Goal: Task Accomplishment & Management: Use online tool/utility

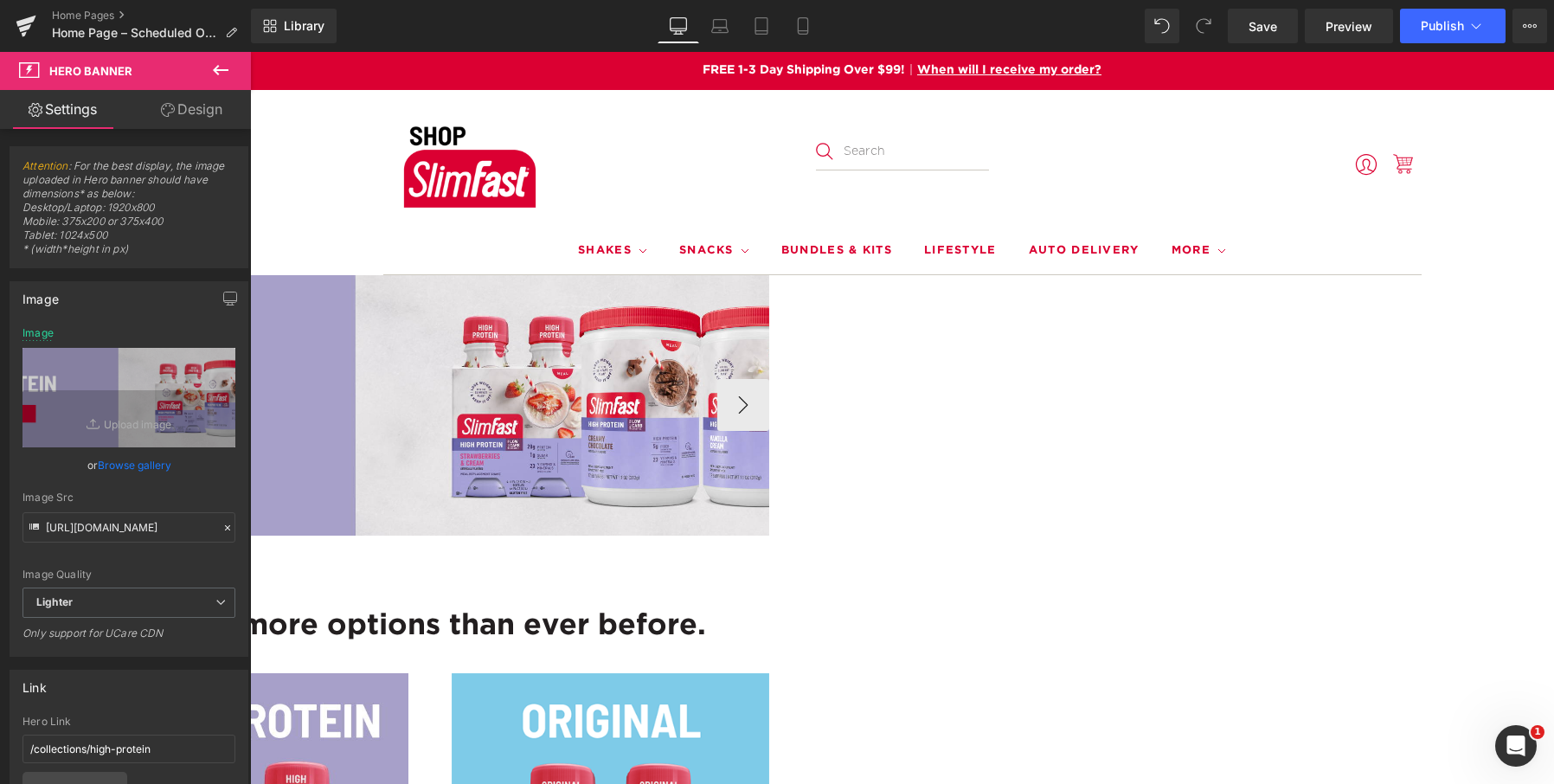
click at [250, 52] on span "Carousel" at bounding box center [250, 52] width 0 height 0
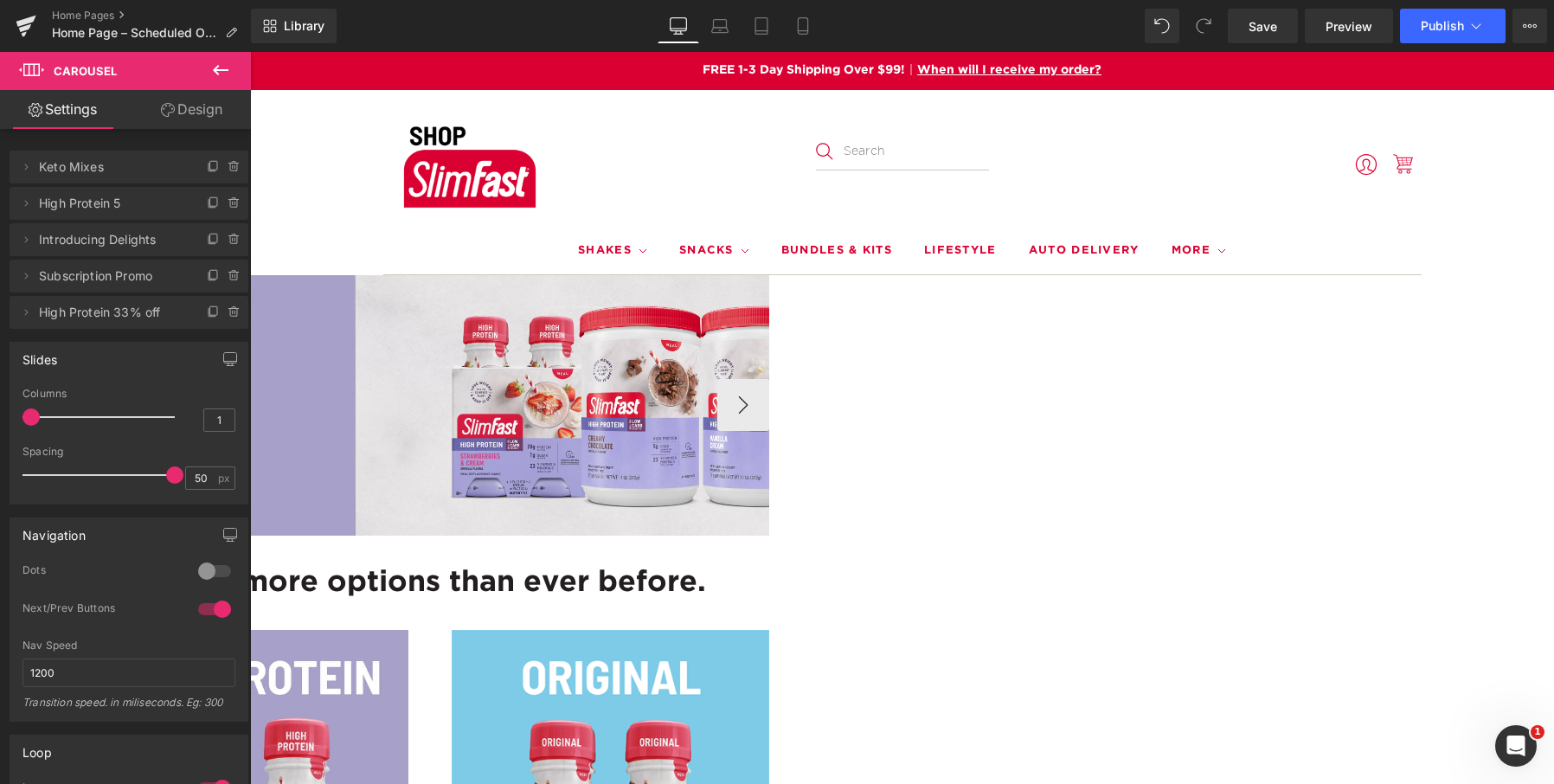
click at [883, 337] on div at bounding box center [382, 405] width 1304 height 261
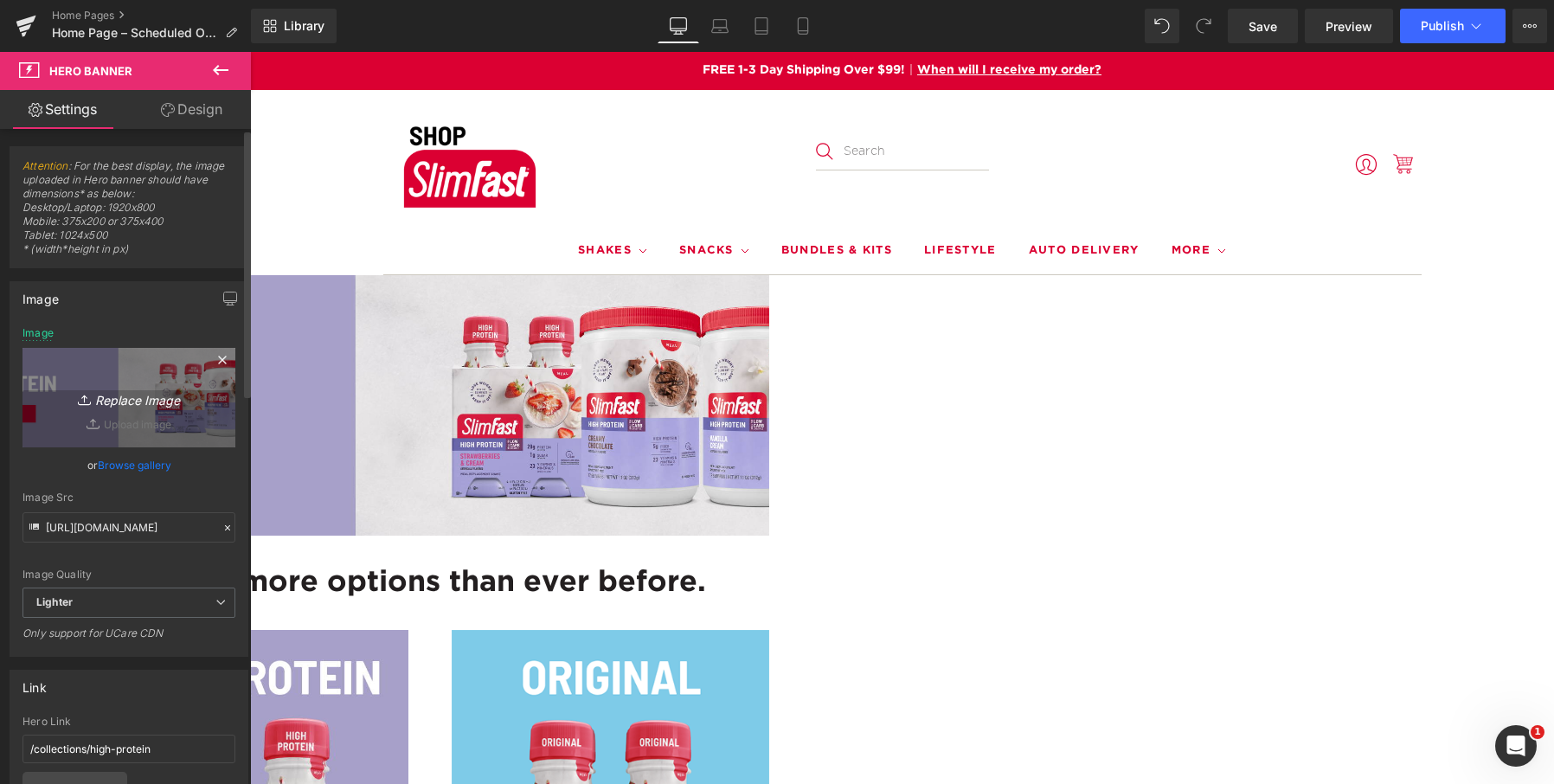
click at [120, 402] on icon "Replace Image" at bounding box center [129, 397] width 138 height 21
type input "C:\fakepath\ShopSF-Keto Shake Mix 20% Off Promo 08-08-25_3000x600.jpg"
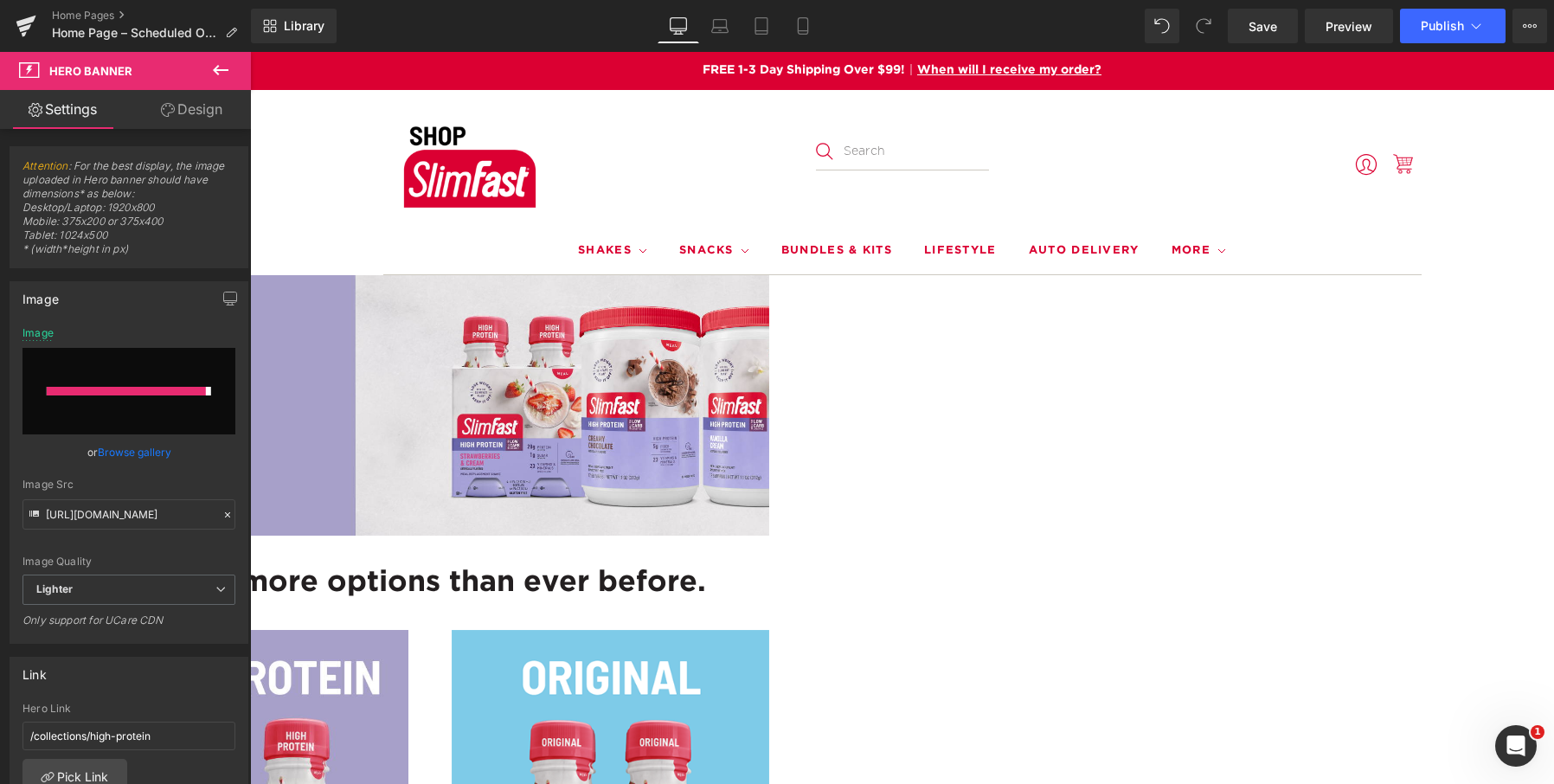
type input "https://ucarecdn.com/449be0dd-cec9-4301-a840-2fa36221f081/-/format/auto/-/previ…"
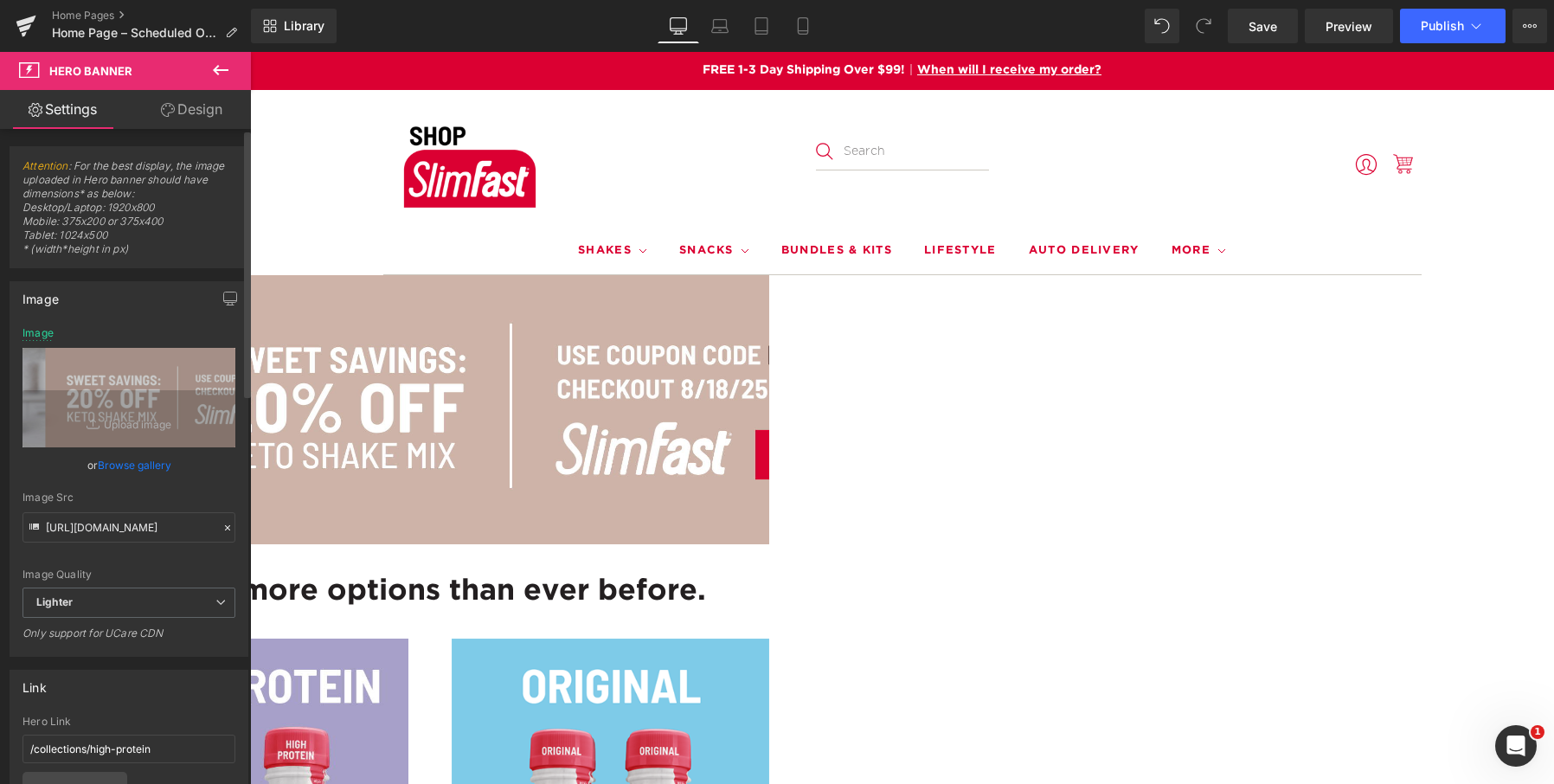
click at [101, 301] on div "Image" at bounding box center [129, 298] width 237 height 33
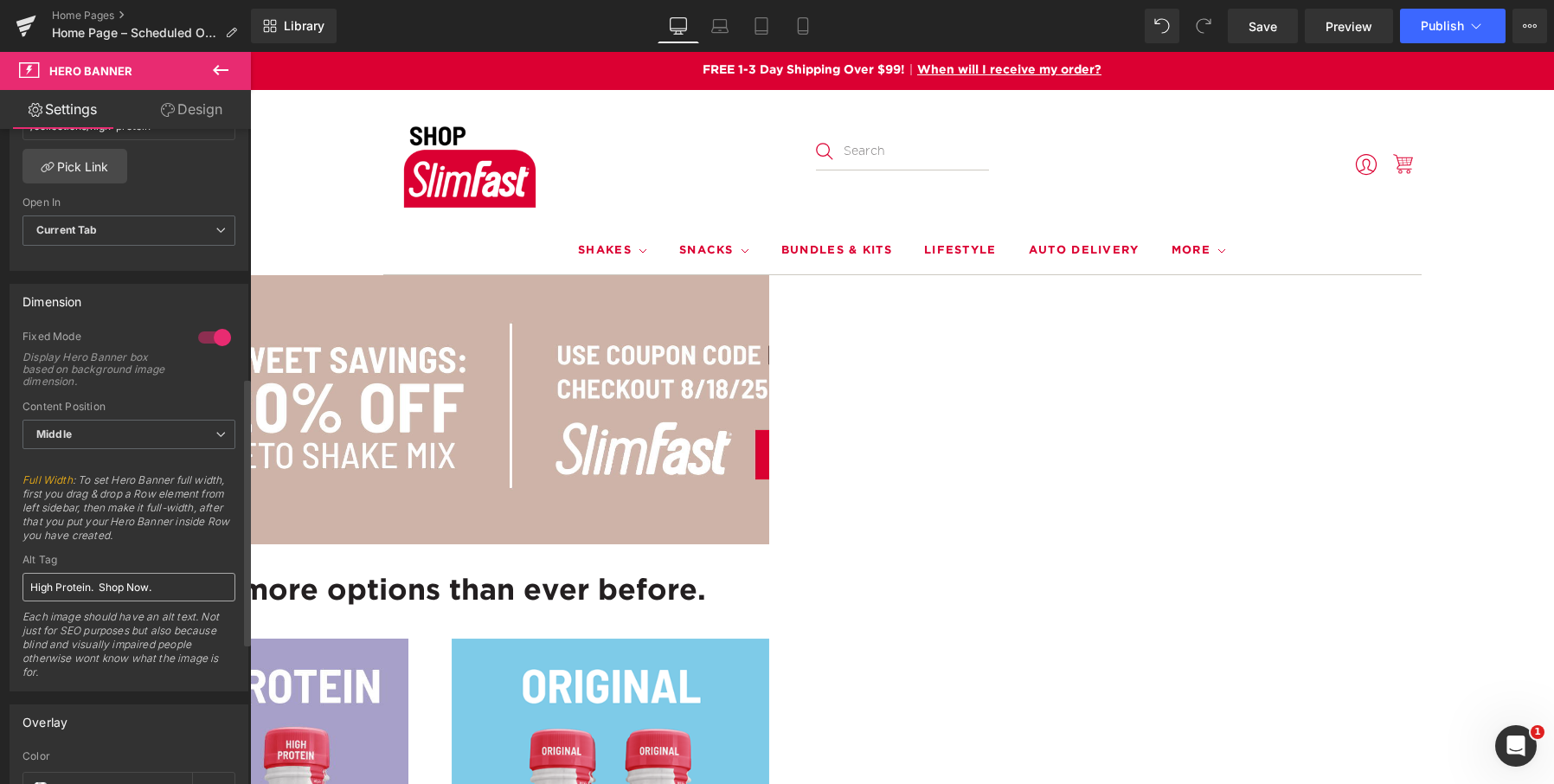
scroll to position [606, 0]
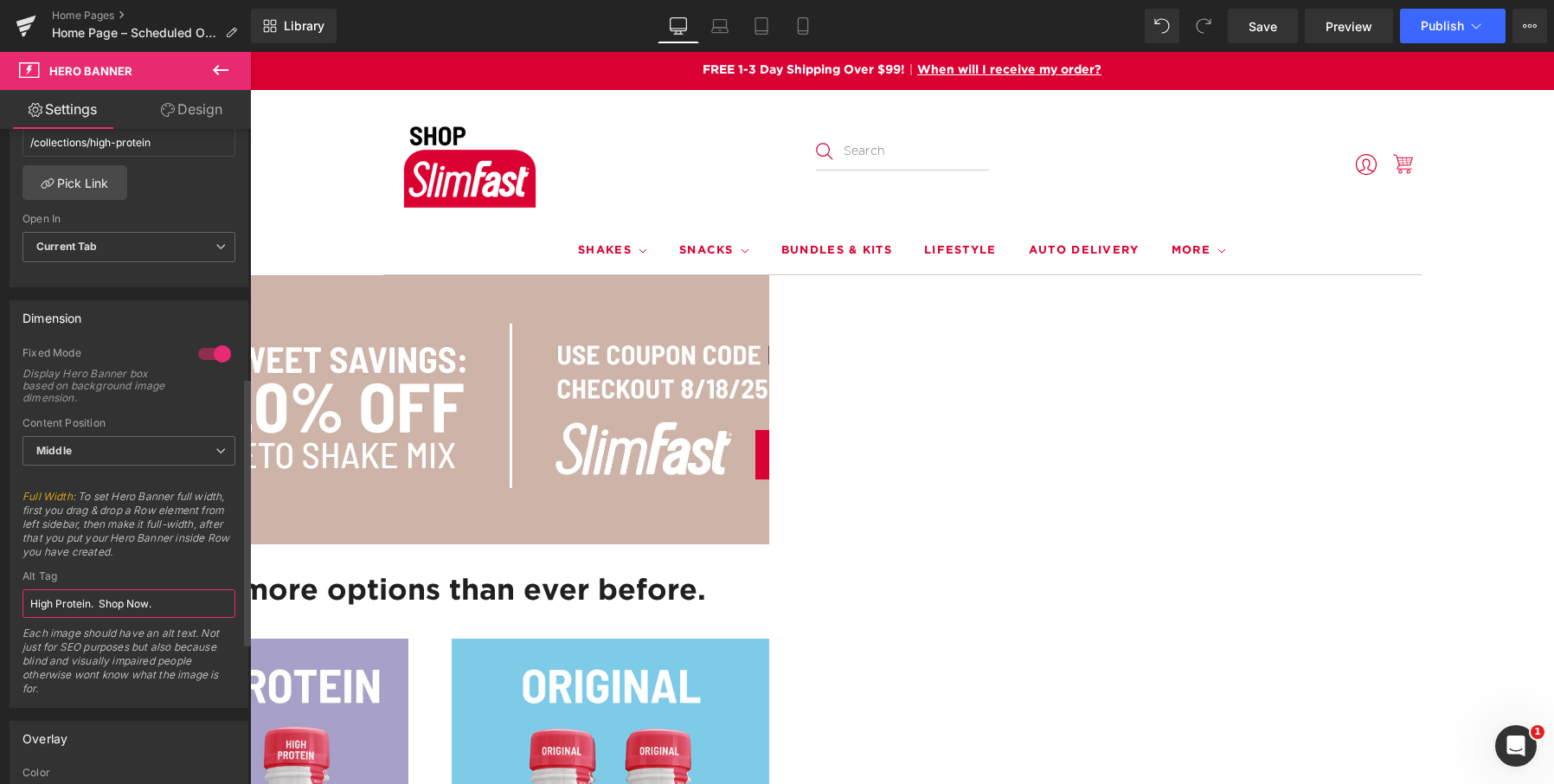
drag, startPoint x: 163, startPoint y: 599, endPoint x: 25, endPoint y: 594, distance: 138.1
click at [25, 594] on input "High Protein. Shop Now." at bounding box center [129, 603] width 213 height 29
paste input "Sweet savings 20% off Keto Shake Mix use coupon K-E-T-O-M-I-X. Valid from 8/18 …"
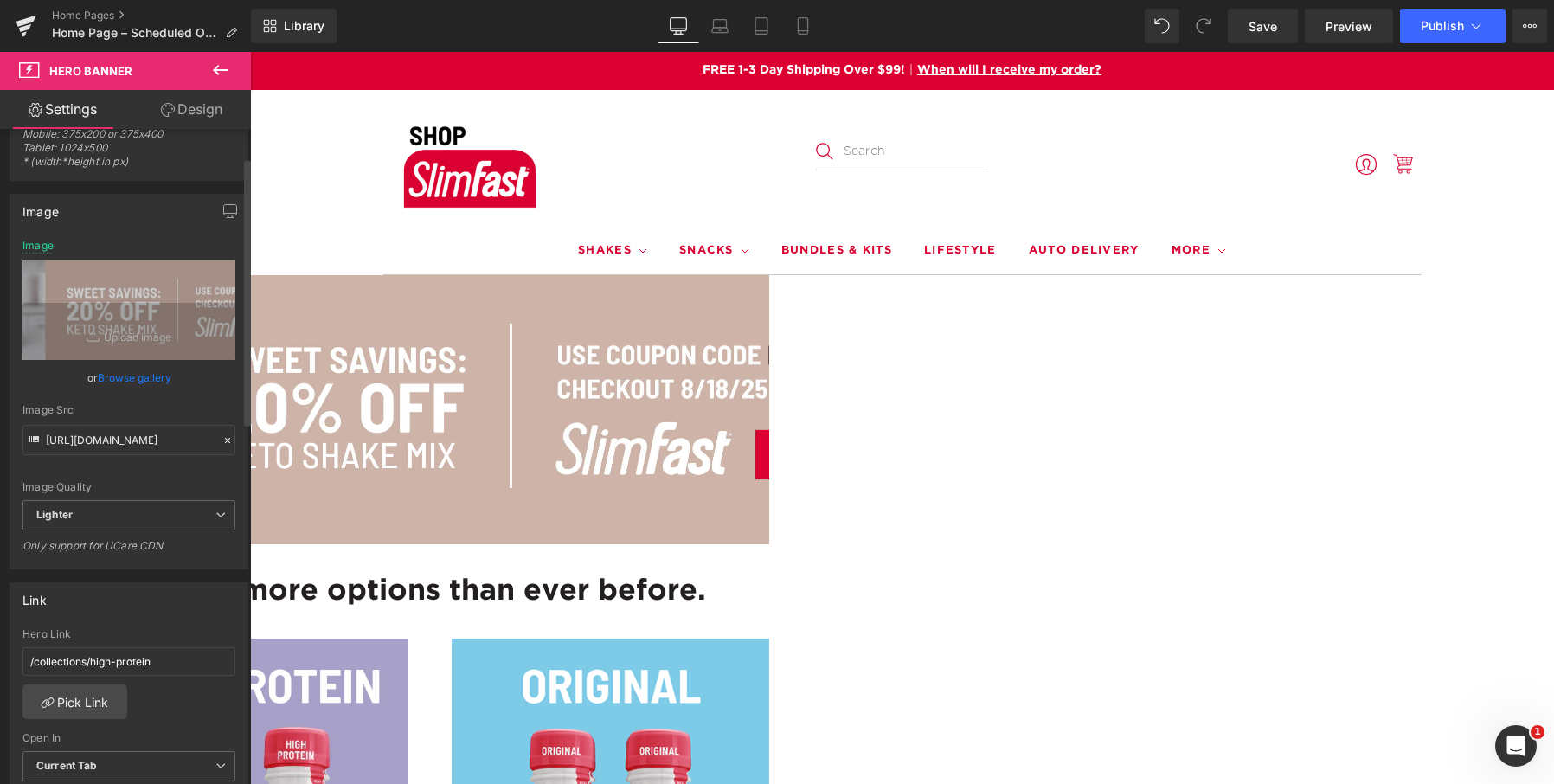
scroll to position [0, 0]
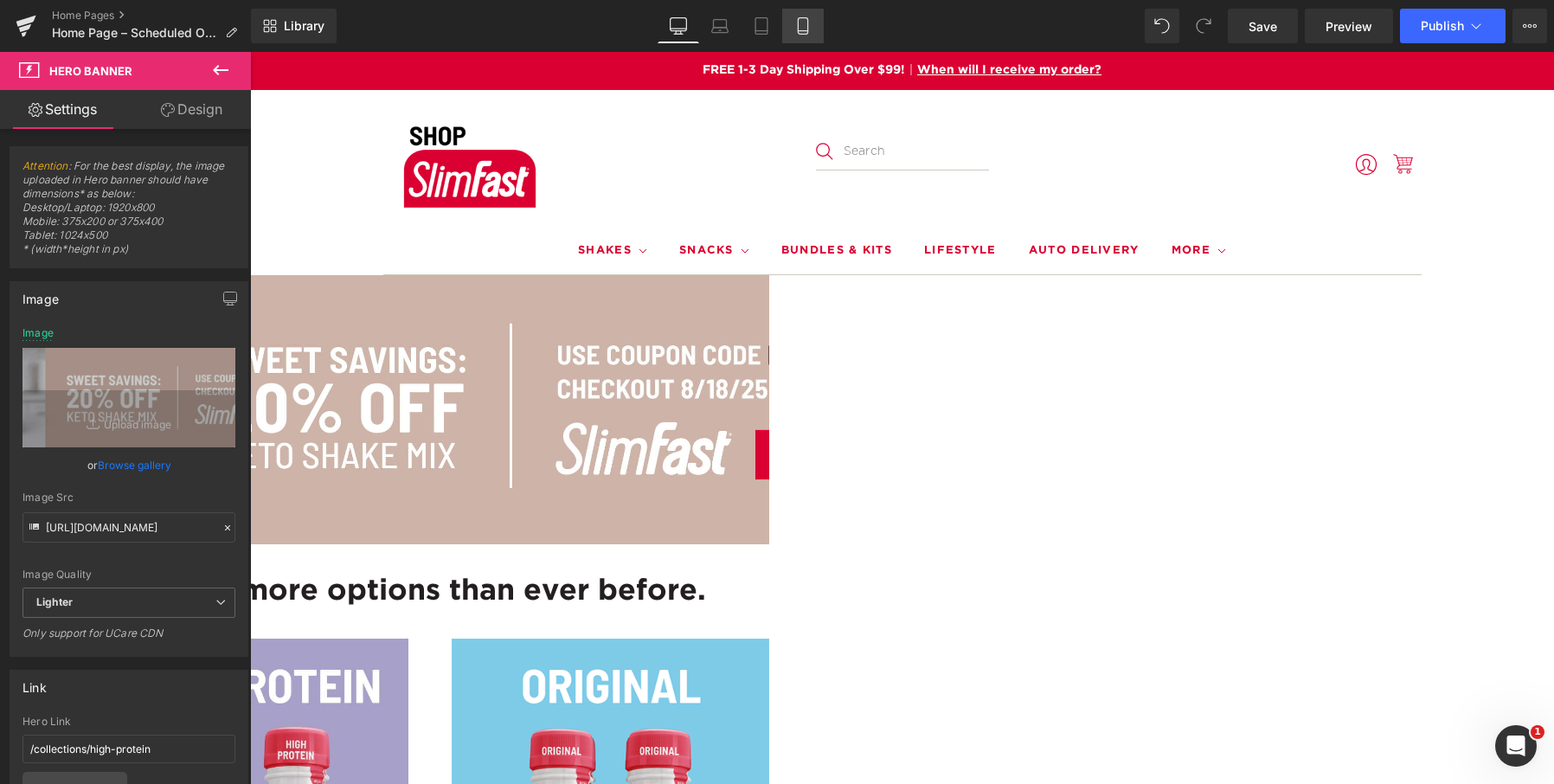
type input "Sweet savings 20% off Keto Shake Mix use coupon K-E-T-O-M-I-X. Valid from 8/18 …"
click at [799, 27] on icon at bounding box center [802, 26] width 9 height 17
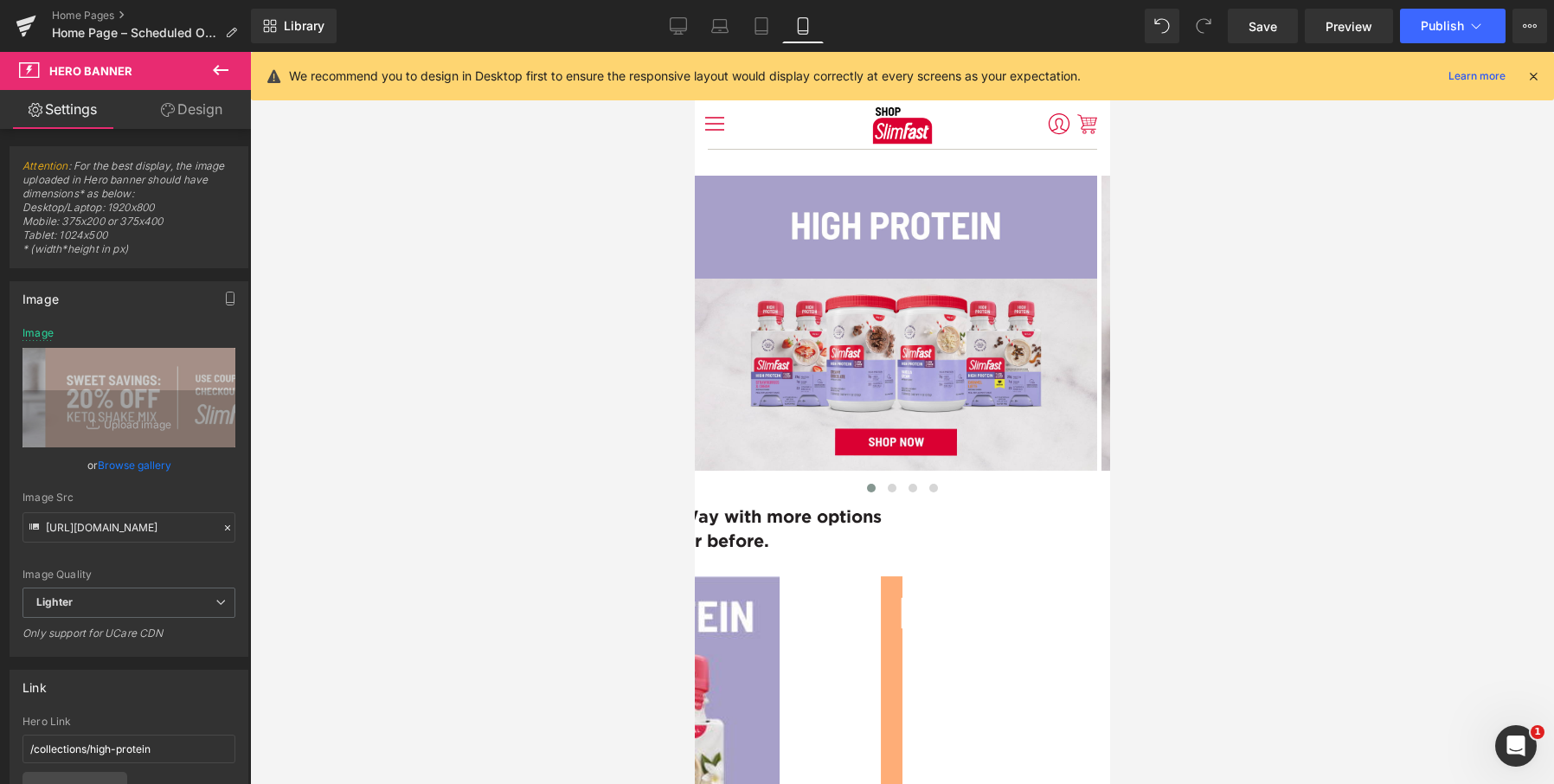
type input "https://ucarecdn.com/998106f3-b327-4e4d-9e02-cc1fcfee7828/-/format/auto/-/previ…"
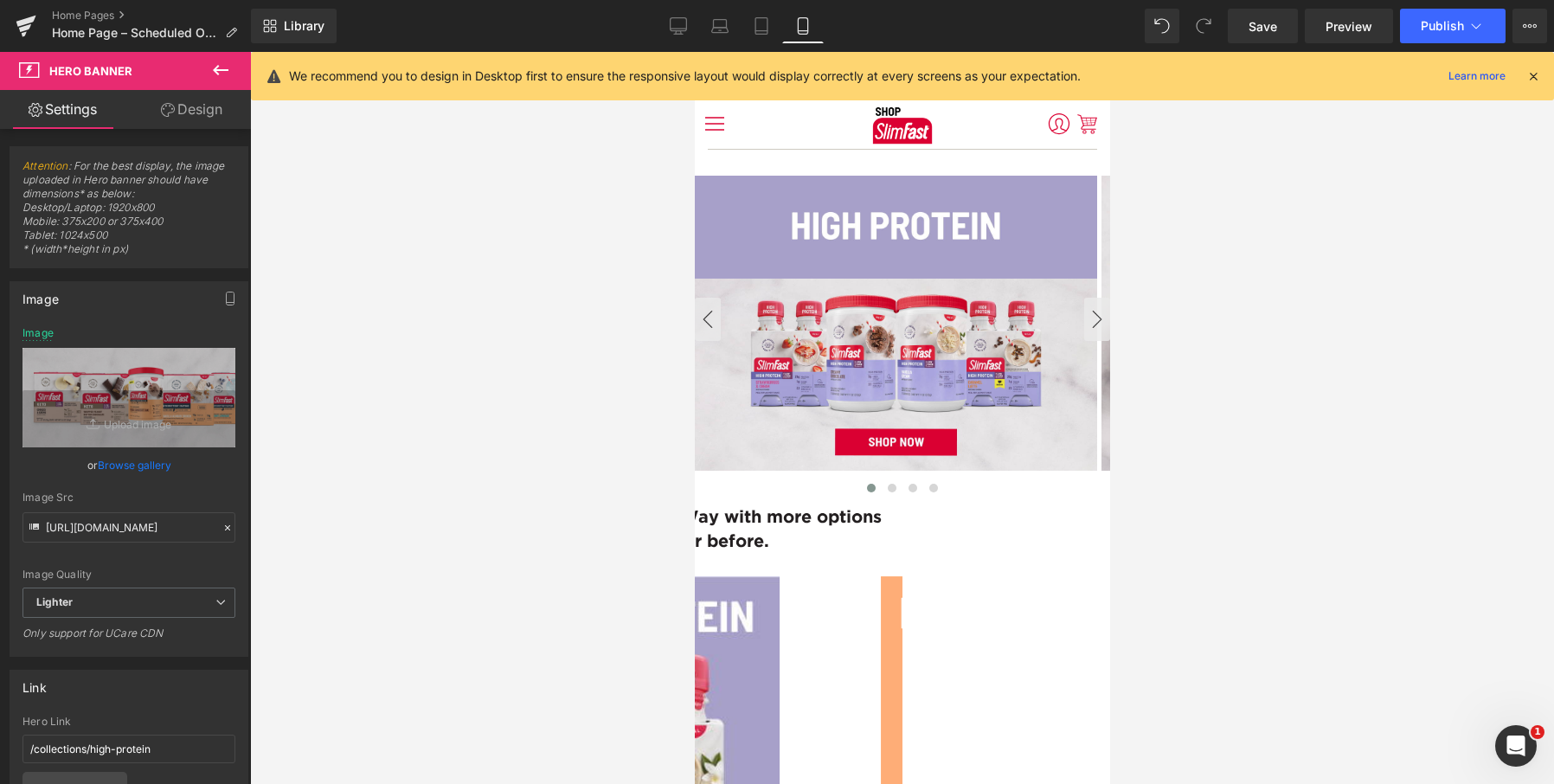
click at [883, 259] on div at bounding box center [895, 323] width 402 height 295
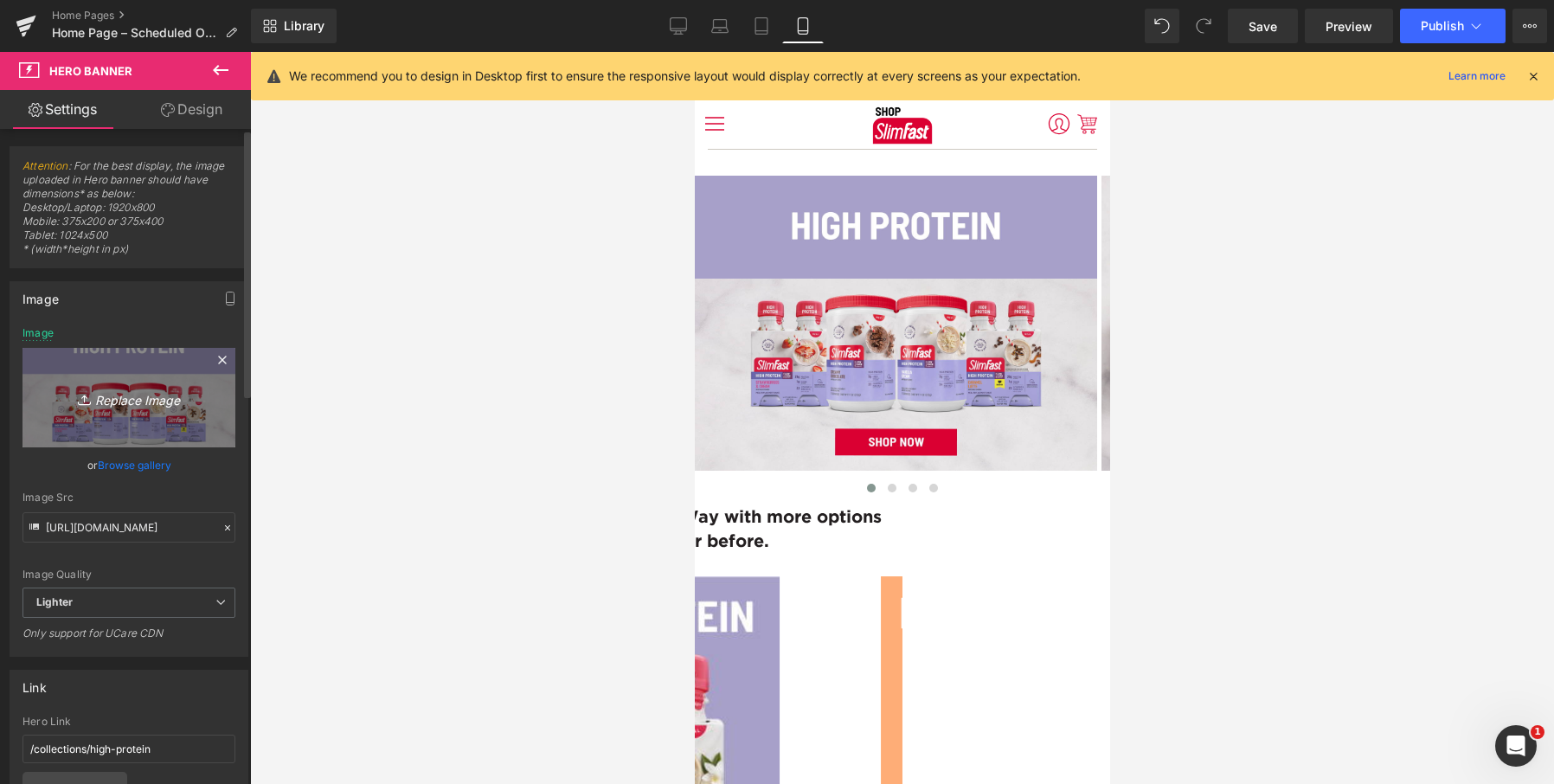
click at [135, 397] on icon "Replace Image" at bounding box center [129, 397] width 138 height 21
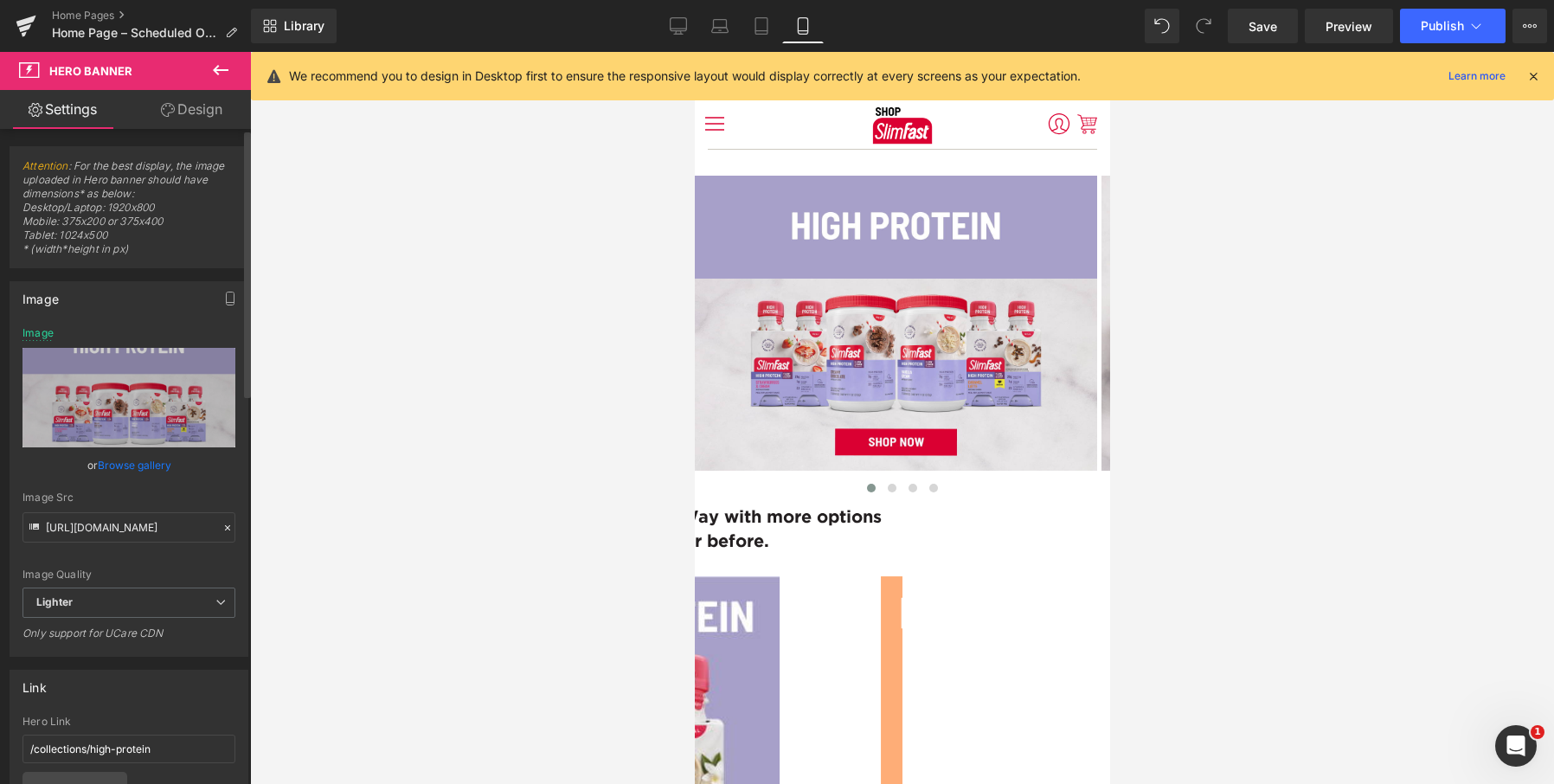
click at [135, 465] on link "Browse gallery" at bounding box center [135, 464] width 74 height 30
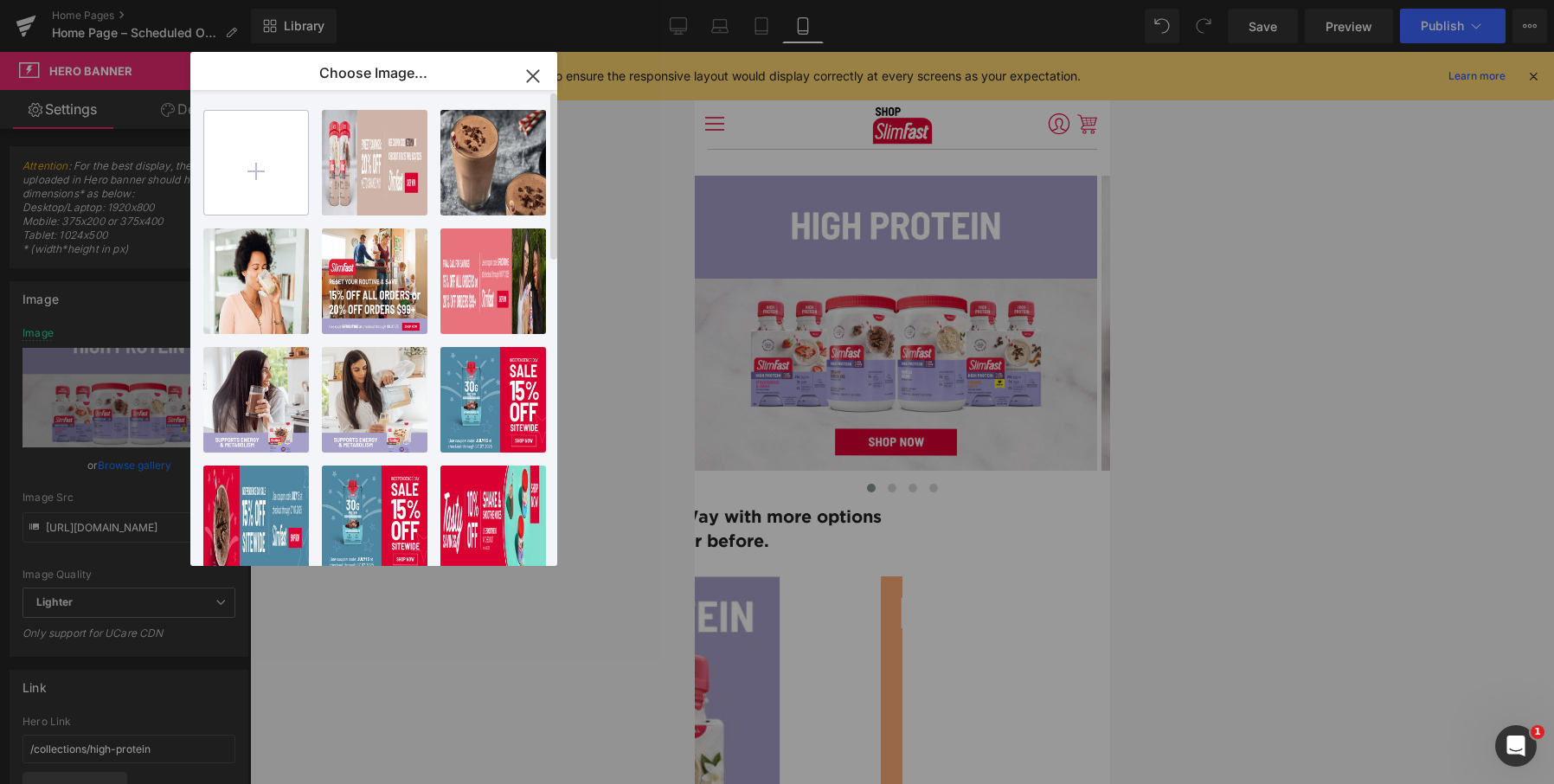
click at [250, 175] on input "file" at bounding box center [255, 162] width 104 height 104
type input "C:\fakepath\ShopSF-Keto Shake Mix 20% Off Promo 08-08-25_1280x940.jpg"
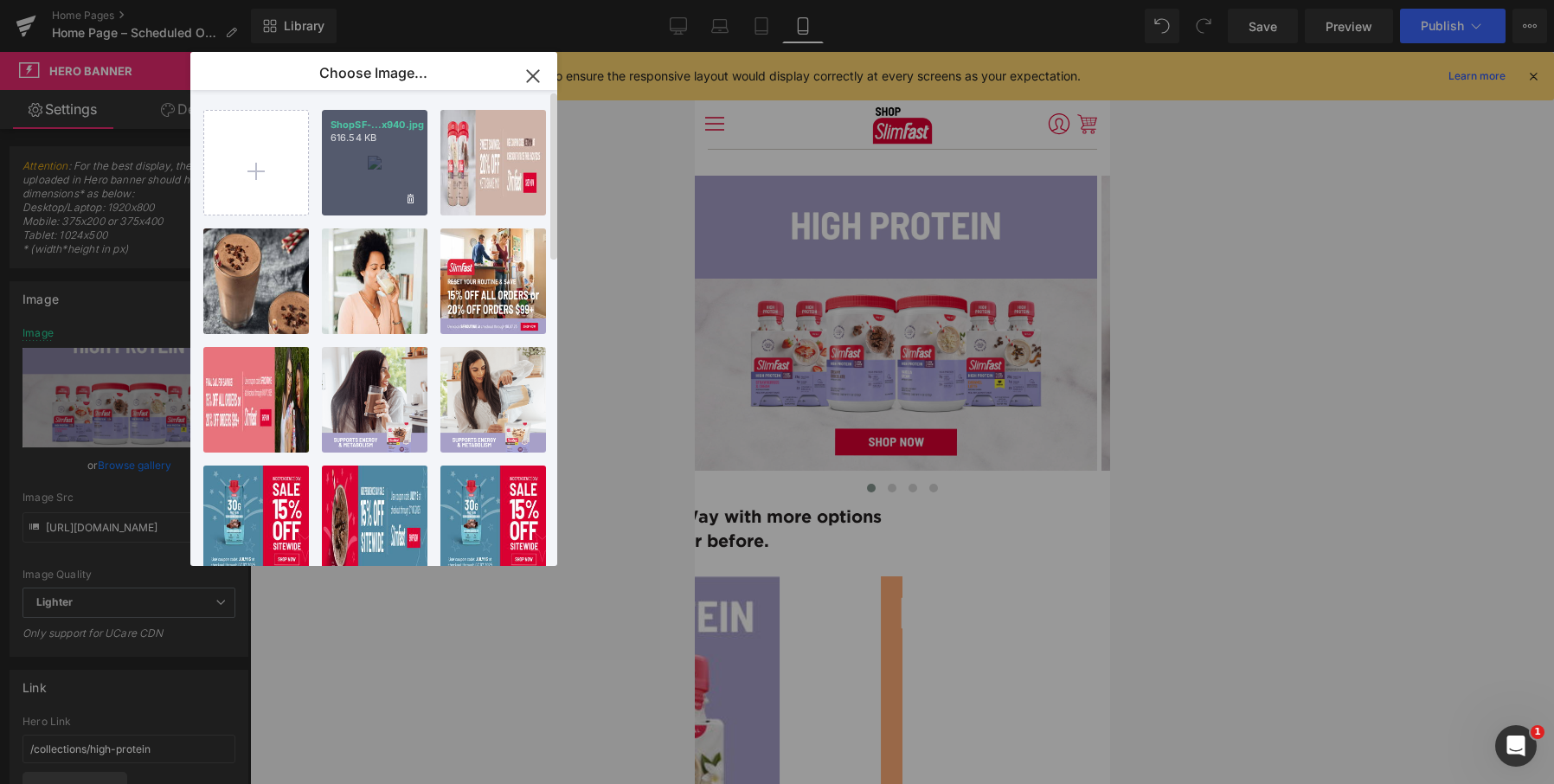
click at [376, 170] on div "ShopSF-...x940.jpg 616.54 KB" at bounding box center [374, 163] width 106 height 106
type input "https://ucarecdn.com/9516e989-b861-4203-b097-b4d559def66f/-/format/auto/-/previ…"
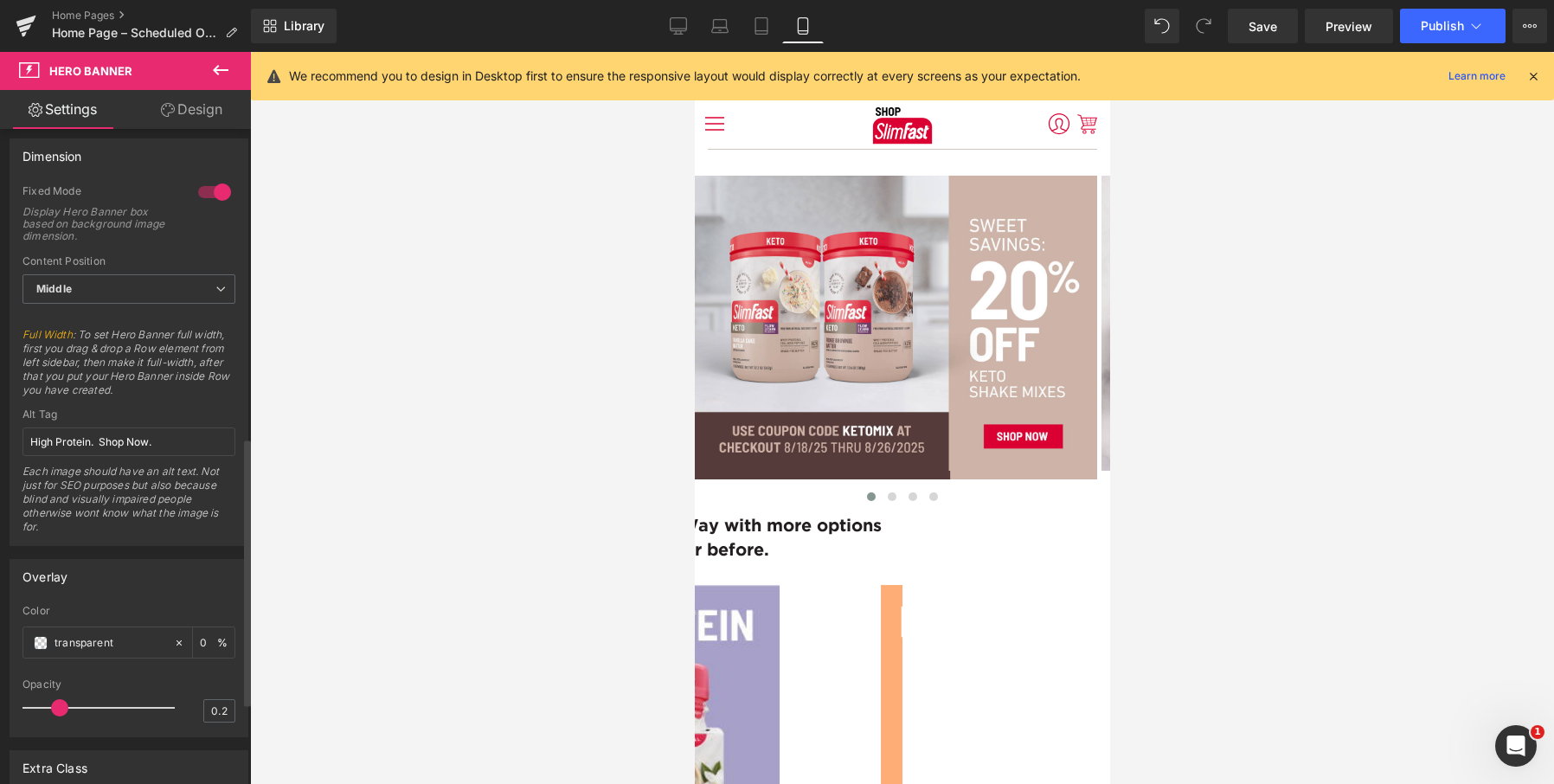
scroll to position [778, 0]
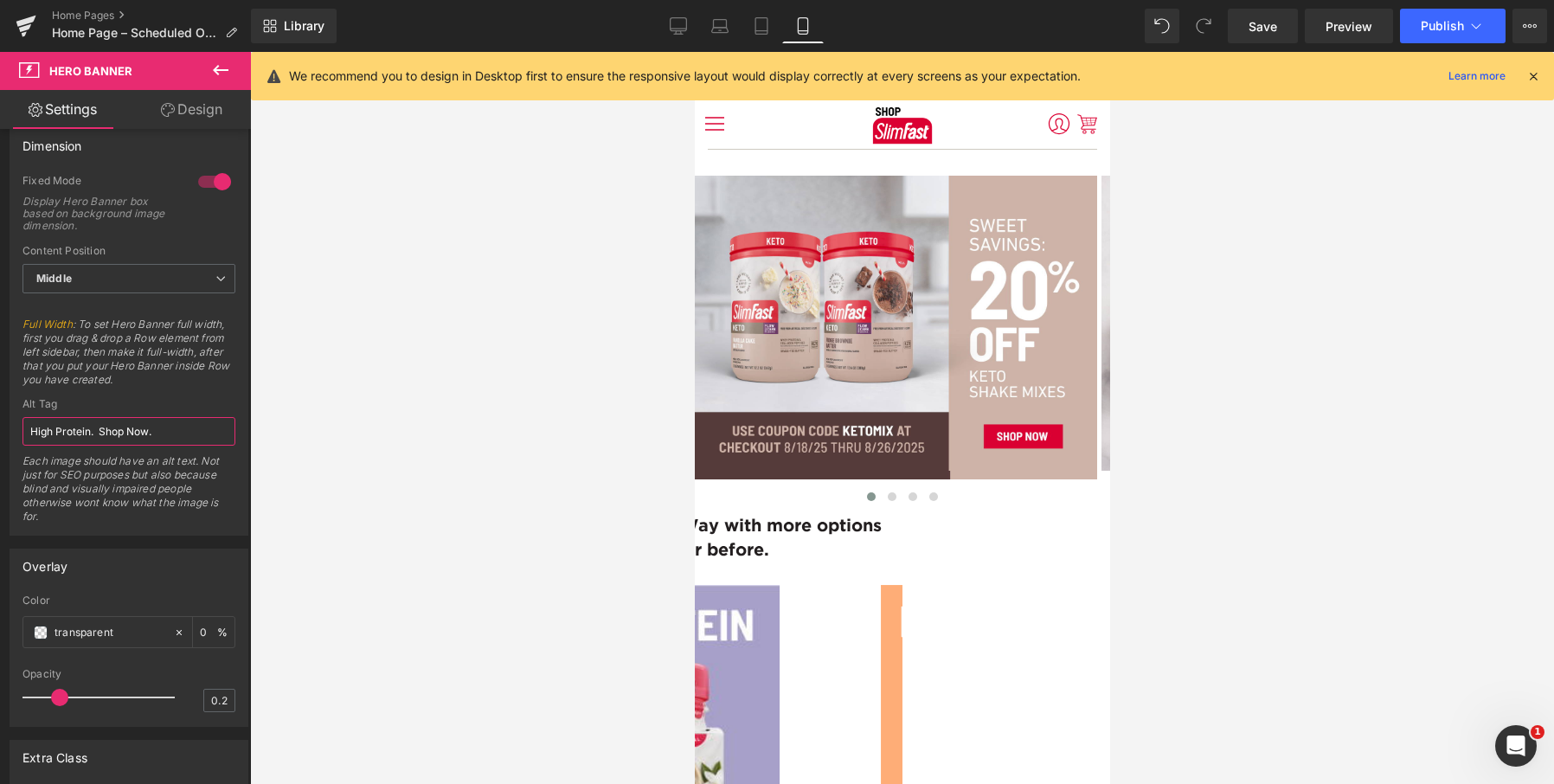
drag, startPoint x: 165, startPoint y: 422, endPoint x: -47, endPoint y: 434, distance: 212.3
click at [0, 434] on html "Carousel You are previewing how the will restyle your page. You can not edit El…" at bounding box center [777, 392] width 1554 height 784
paste input "Sweet savings 20% off Keto Shake Mix use coupon K-E-T-O-M-I-X. Valid from 8/18 …"
type input "Sweet savings 20% off Keto Shake Mix use coupon K-E-T-O-M-I-X. Valid from 8/18 …"
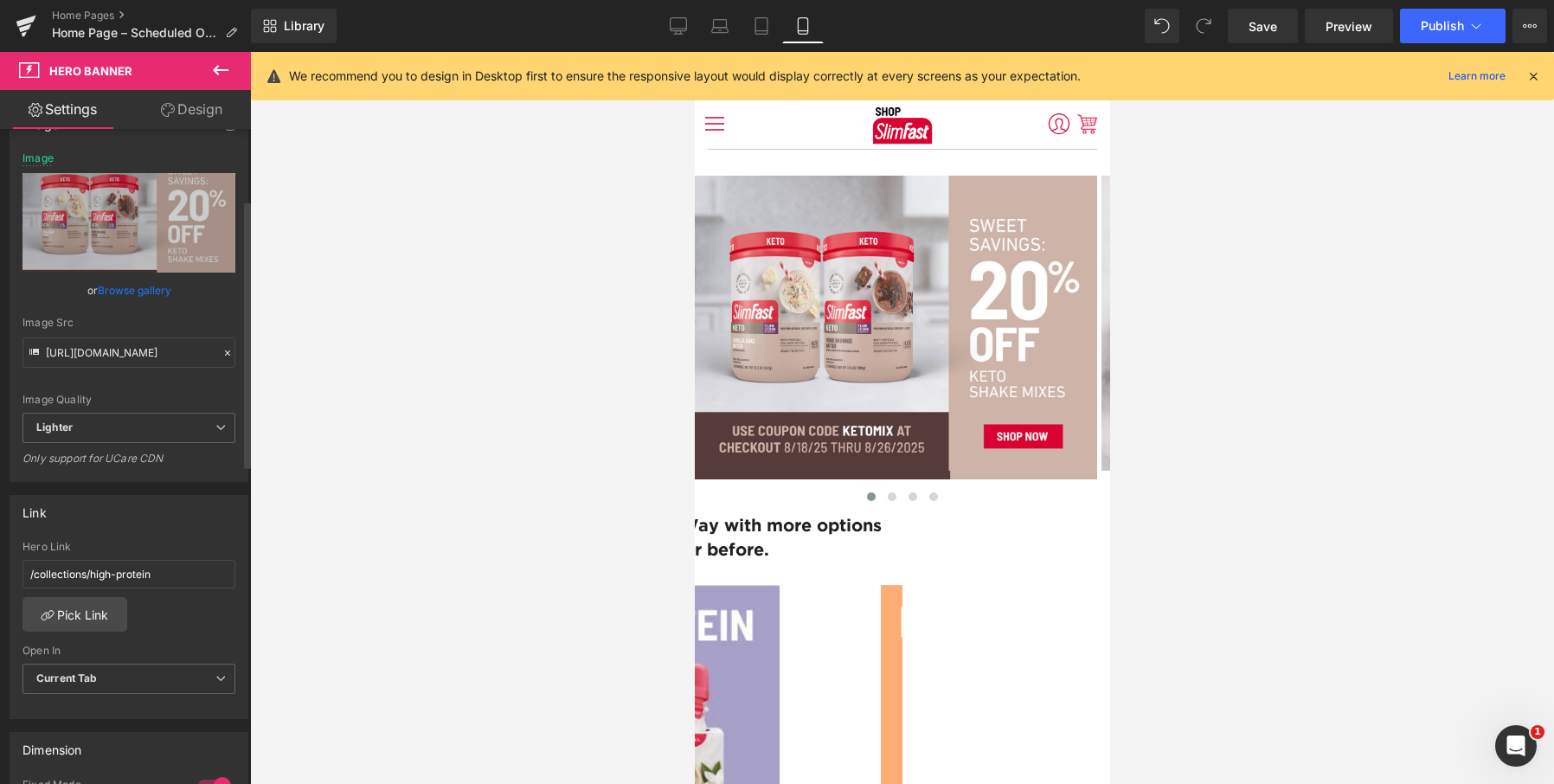
scroll to position [173, 0]
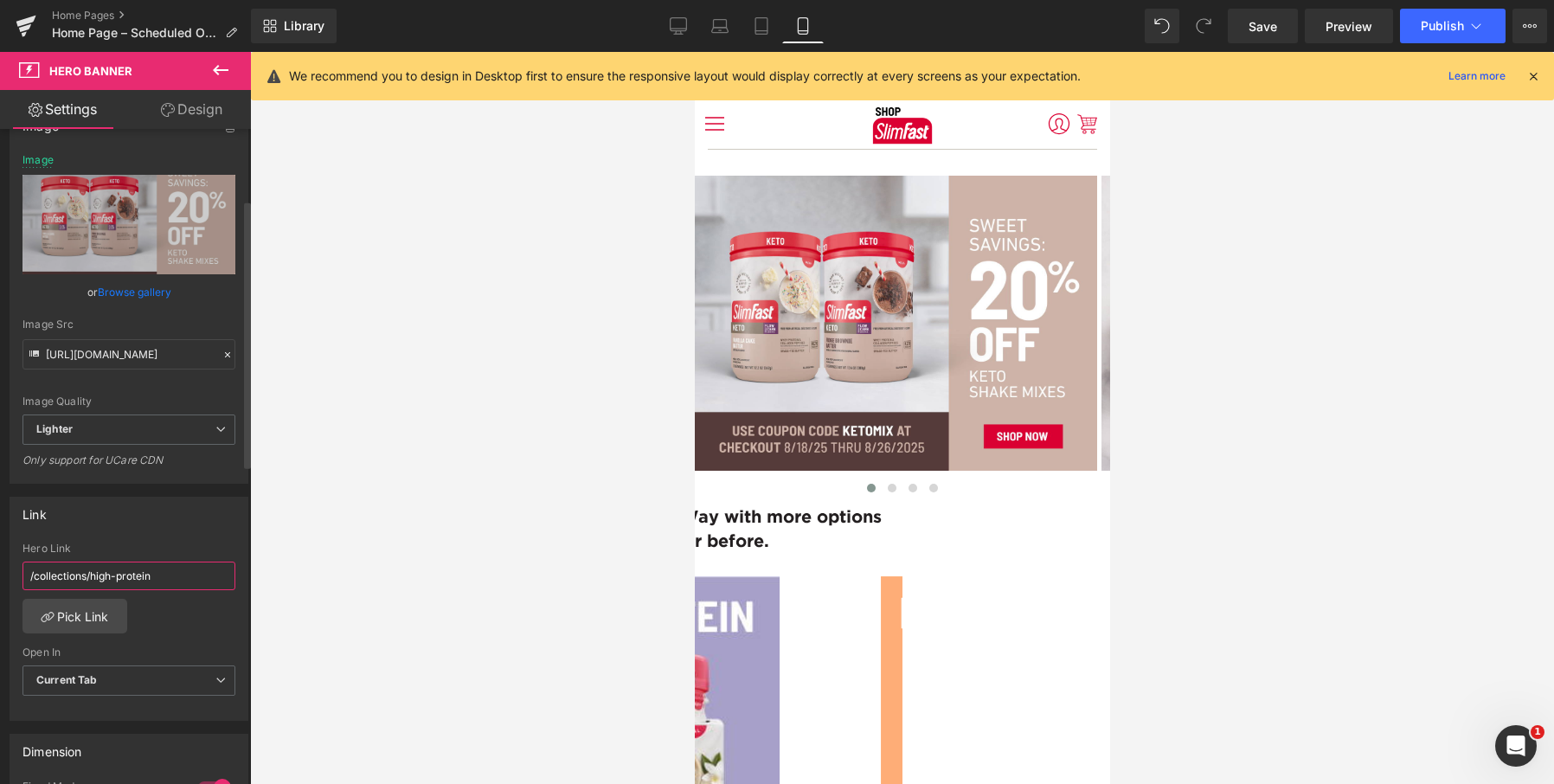
drag, startPoint x: 180, startPoint y: 580, endPoint x: 12, endPoint y: 575, distance: 168.1
click at [12, 575] on div "/collections/high-protein Hero Link /collections/high-protein Pick Link Current…" at bounding box center [129, 631] width 237 height 178
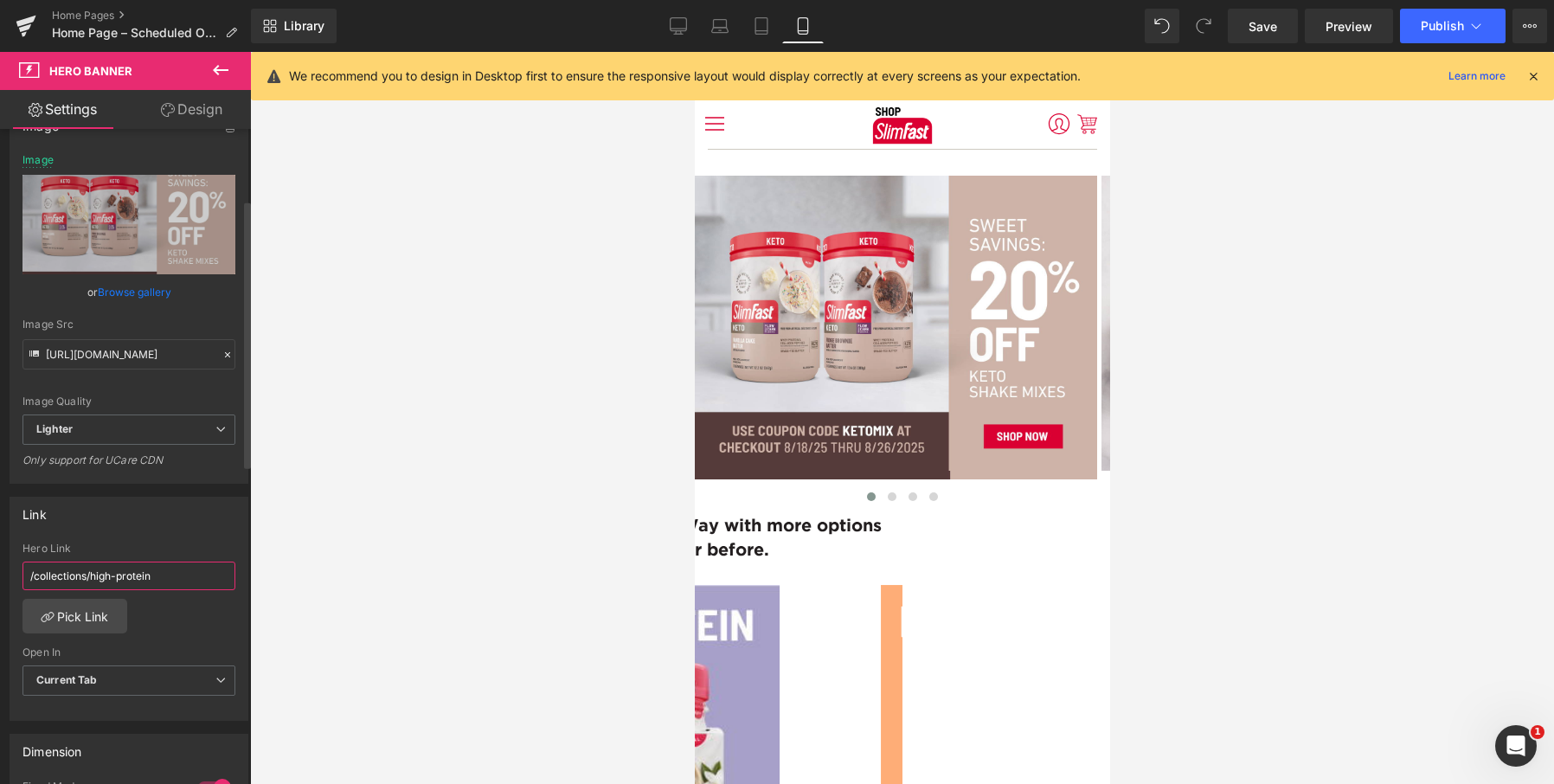
paste input "https://shop.slimfast.com/products/slimfast-keto-shake-mixes"
drag, startPoint x: 38, startPoint y: 576, endPoint x: -97, endPoint y: 576, distance: 135.0
click at [0, 576] on html "Carousel You are previewing how the will restyle your page. You can not edit El…" at bounding box center [777, 392] width 1554 height 784
click at [180, 571] on input "/products/slimfast-keto-shake-mixes" at bounding box center [129, 576] width 213 height 29
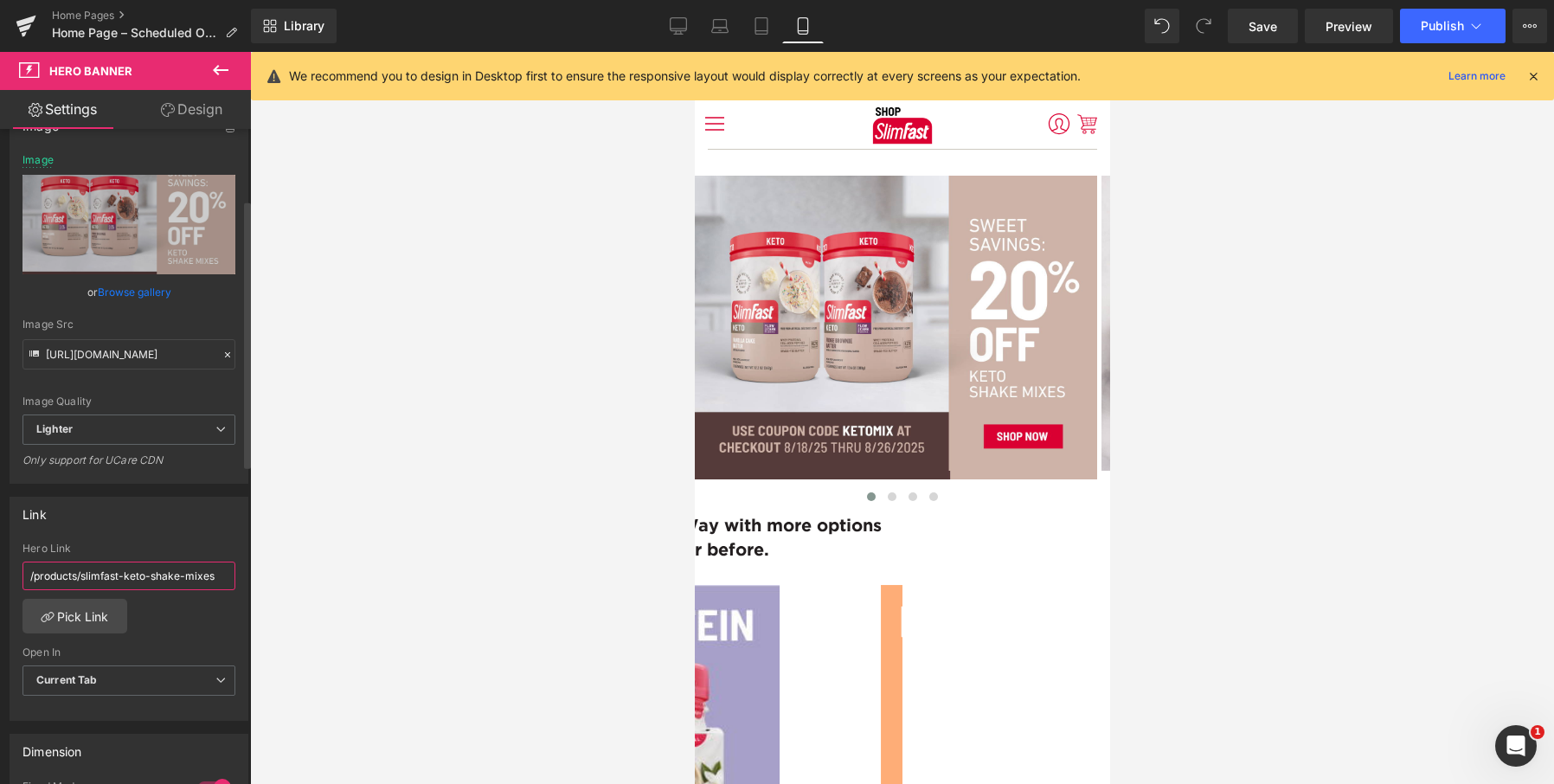
click at [180, 571] on input "/products/slimfast-keto-shake-mixes" at bounding box center [129, 576] width 213 height 29
click at [180, 572] on input "/products/slimfast-keto-shake-mixes" at bounding box center [129, 576] width 213 height 29
paste input "https://shop.slimfast.com"
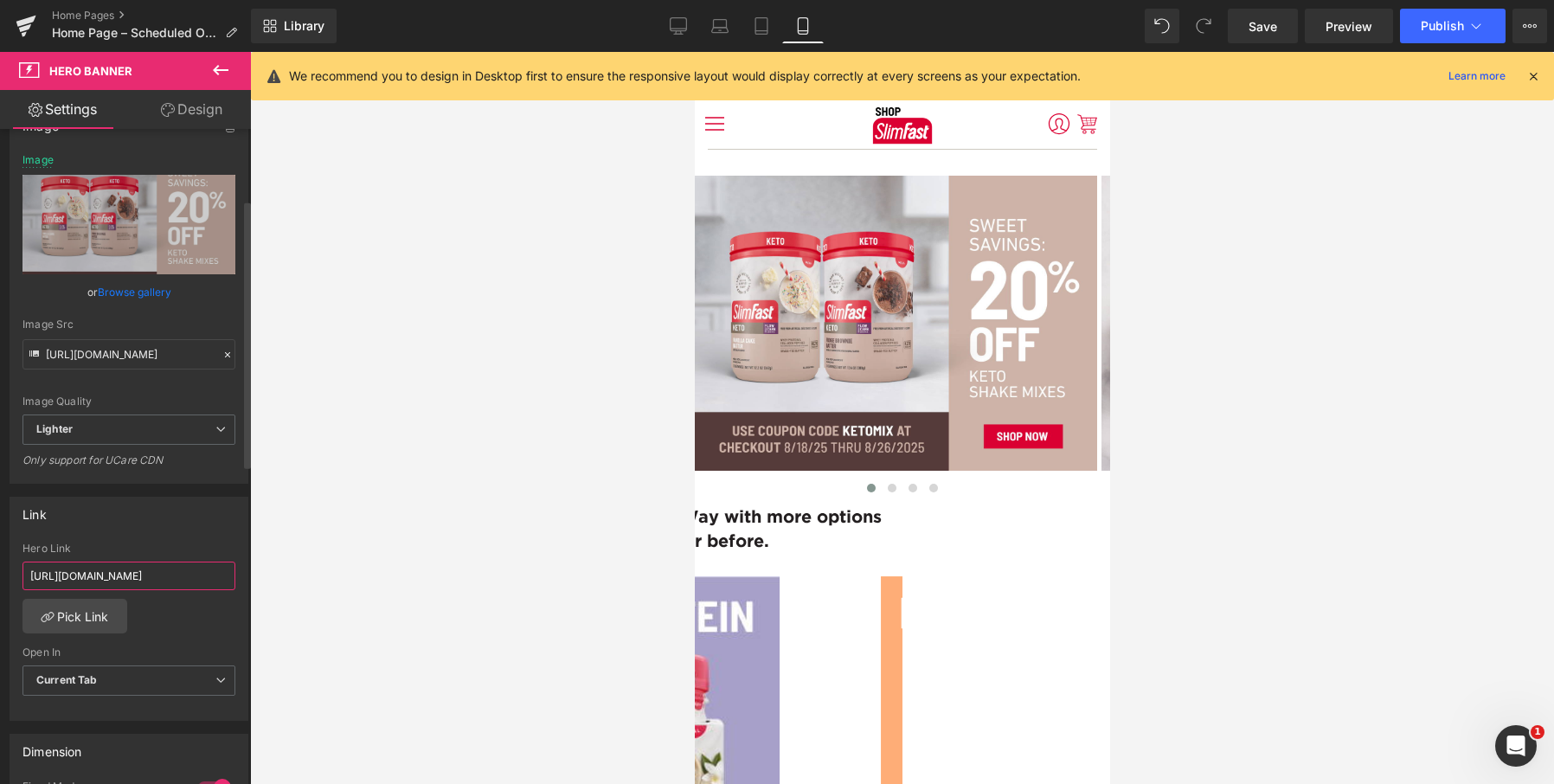
scroll to position [0, 116]
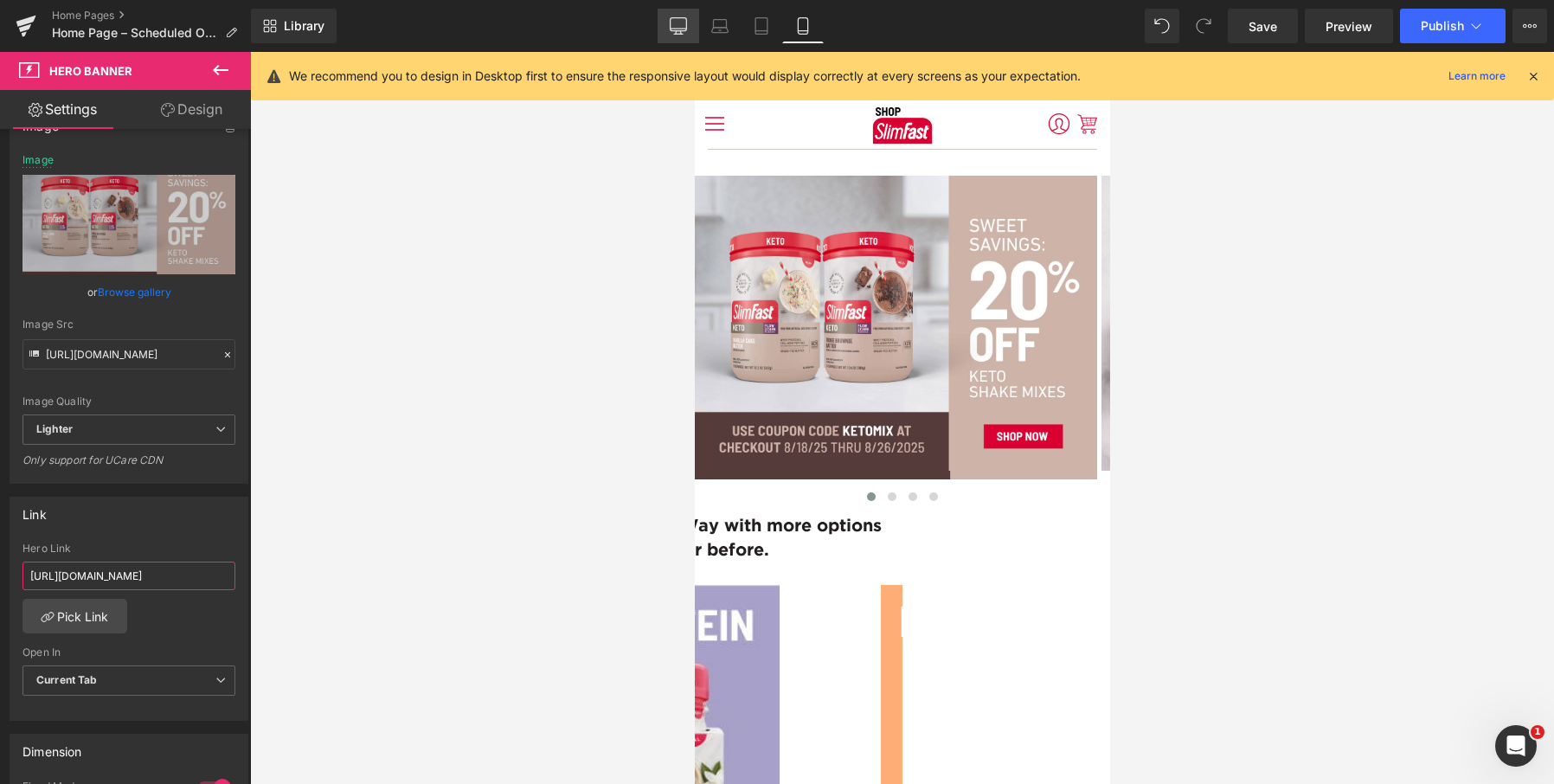
type input "https://shop.slimfast.com/products/slimfast-keto-shake-mixes"
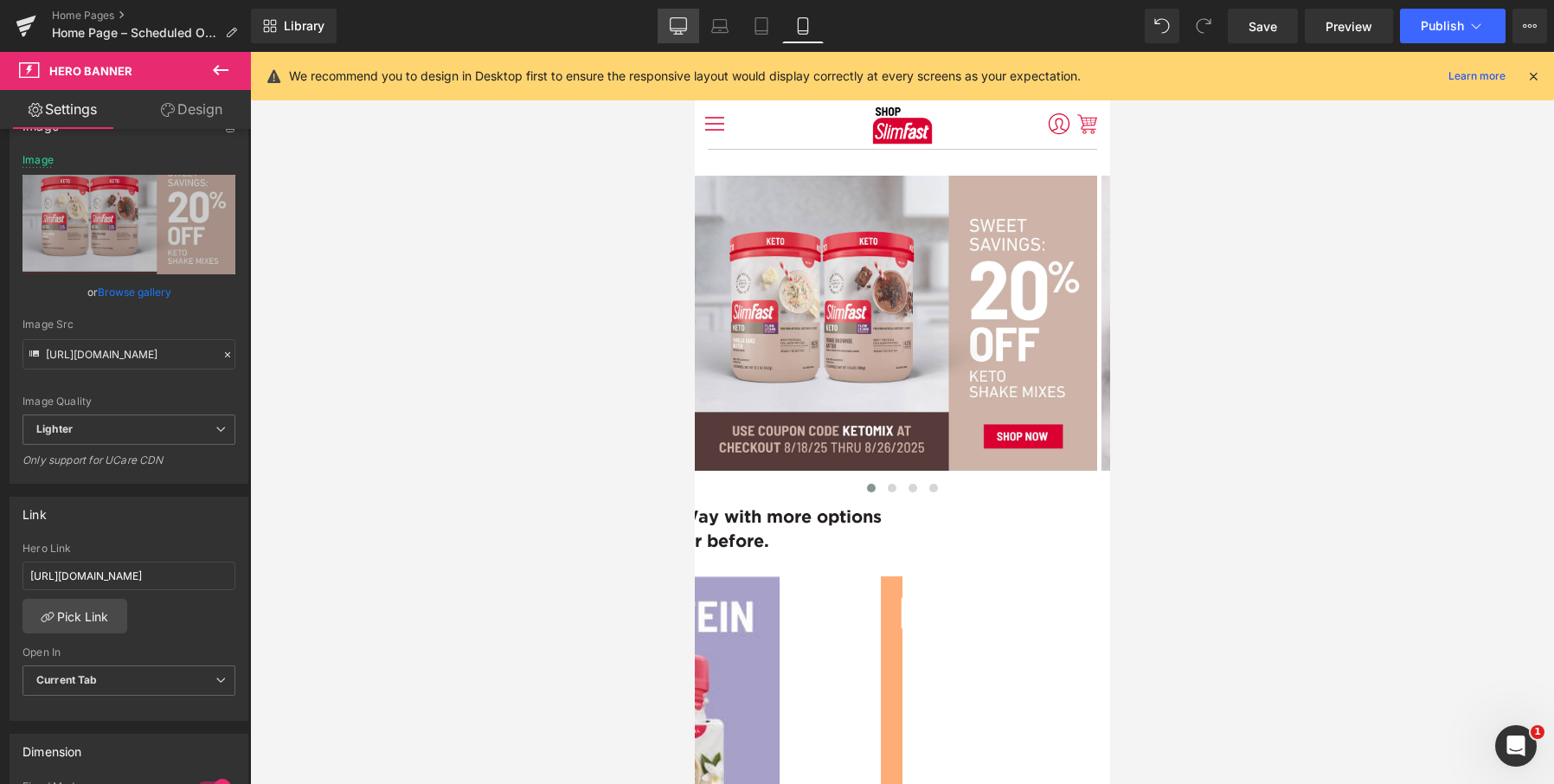
click at [678, 29] on icon at bounding box center [678, 26] width 18 height 18
type input "https://ucarecdn.com/8a4e766c-4023-4611-ada9-883c40684ec4/-/format/auto/-/previ…"
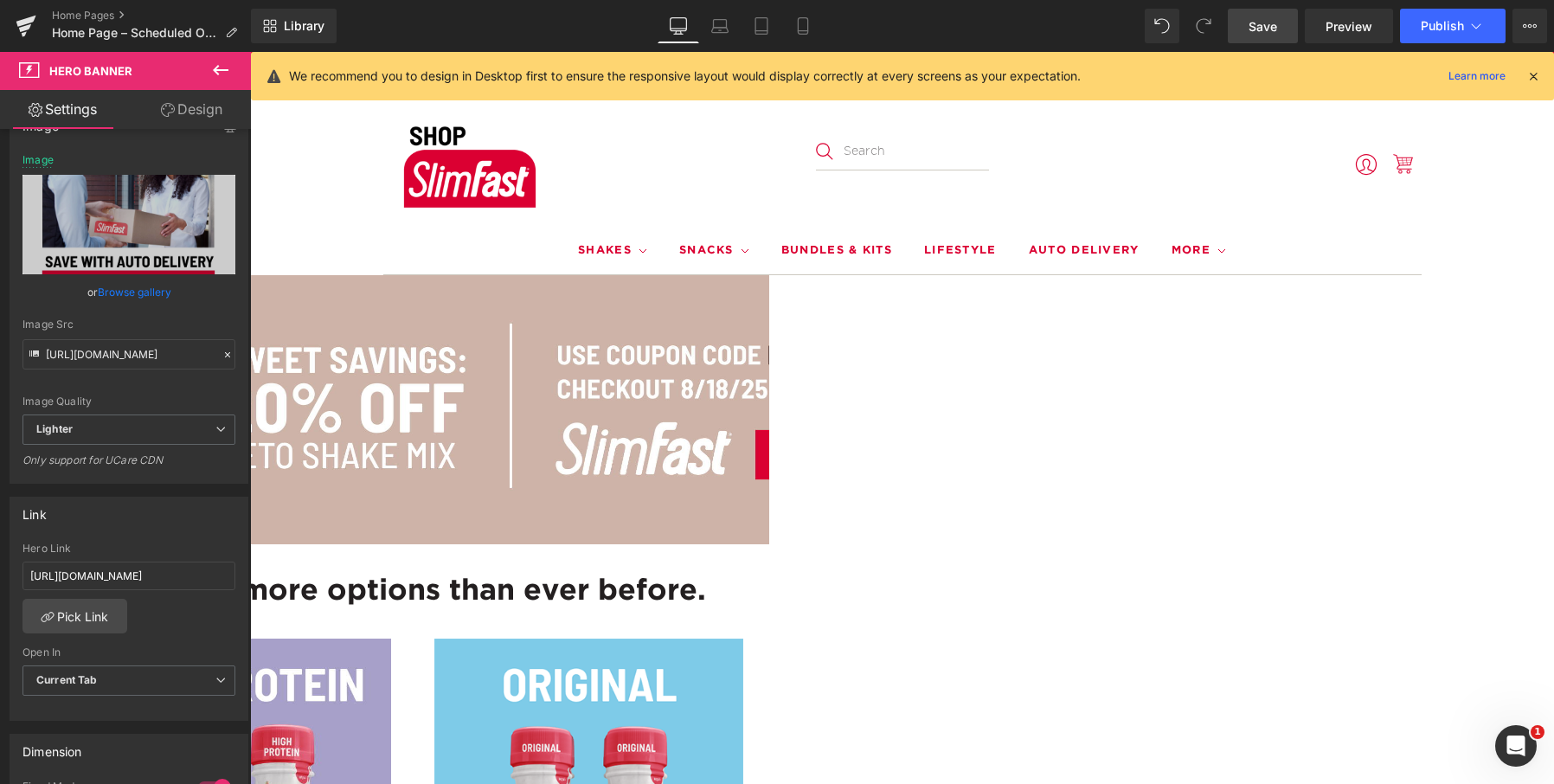
click at [1256, 21] on span "Save" at bounding box center [1263, 26] width 29 height 18
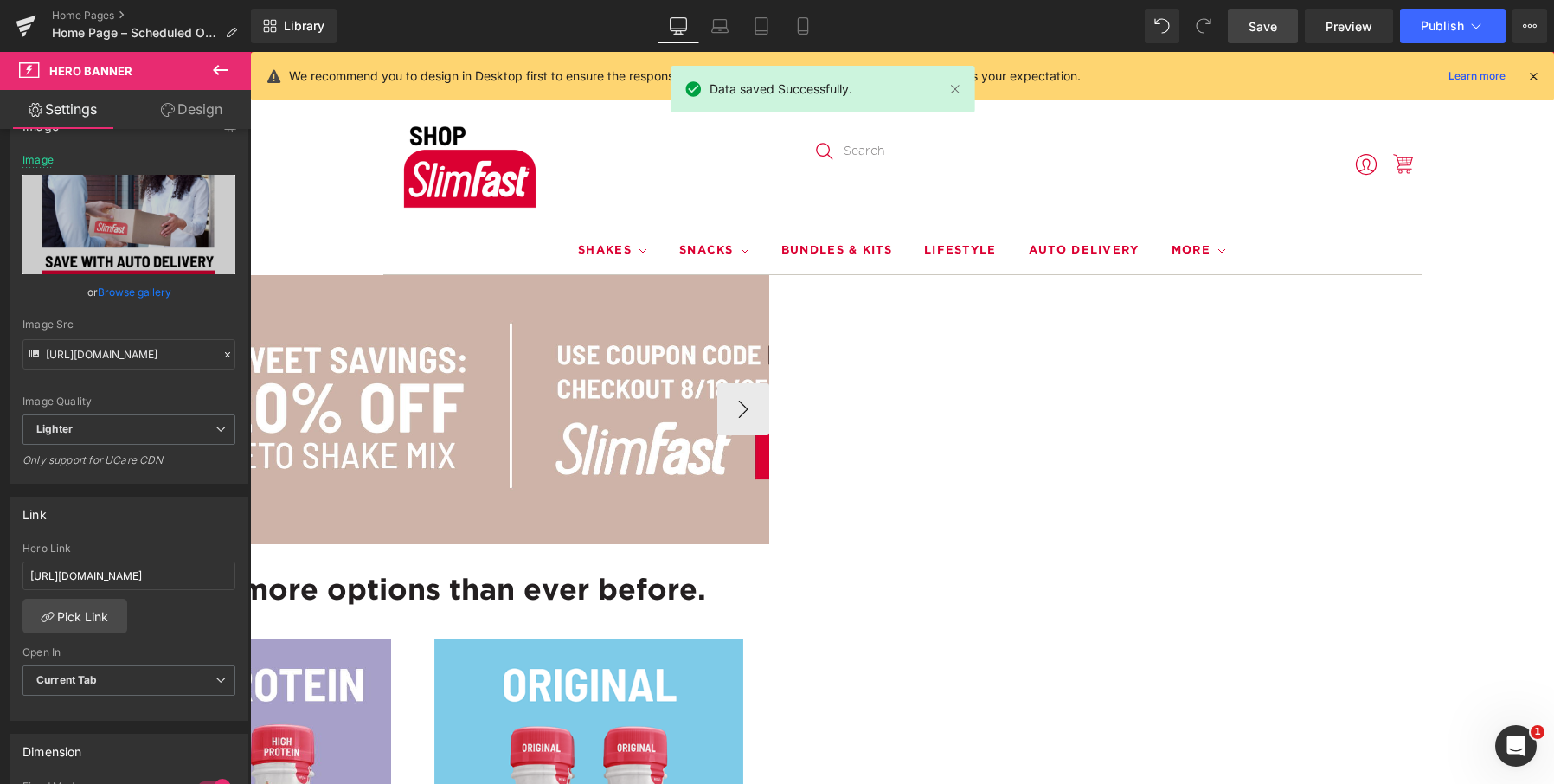
click at [790, 331] on div at bounding box center [382, 409] width 1304 height 269
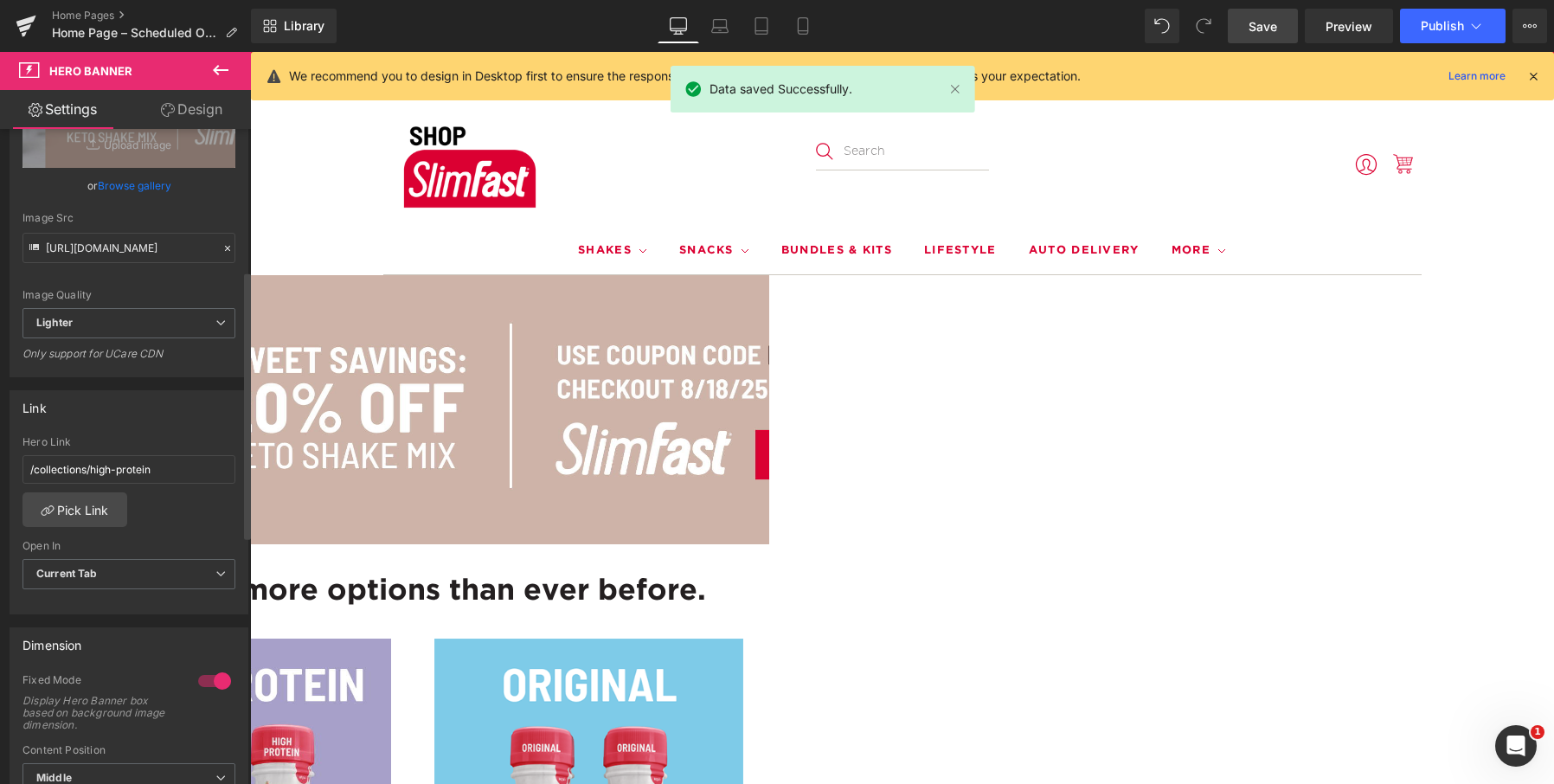
scroll to position [346, 0]
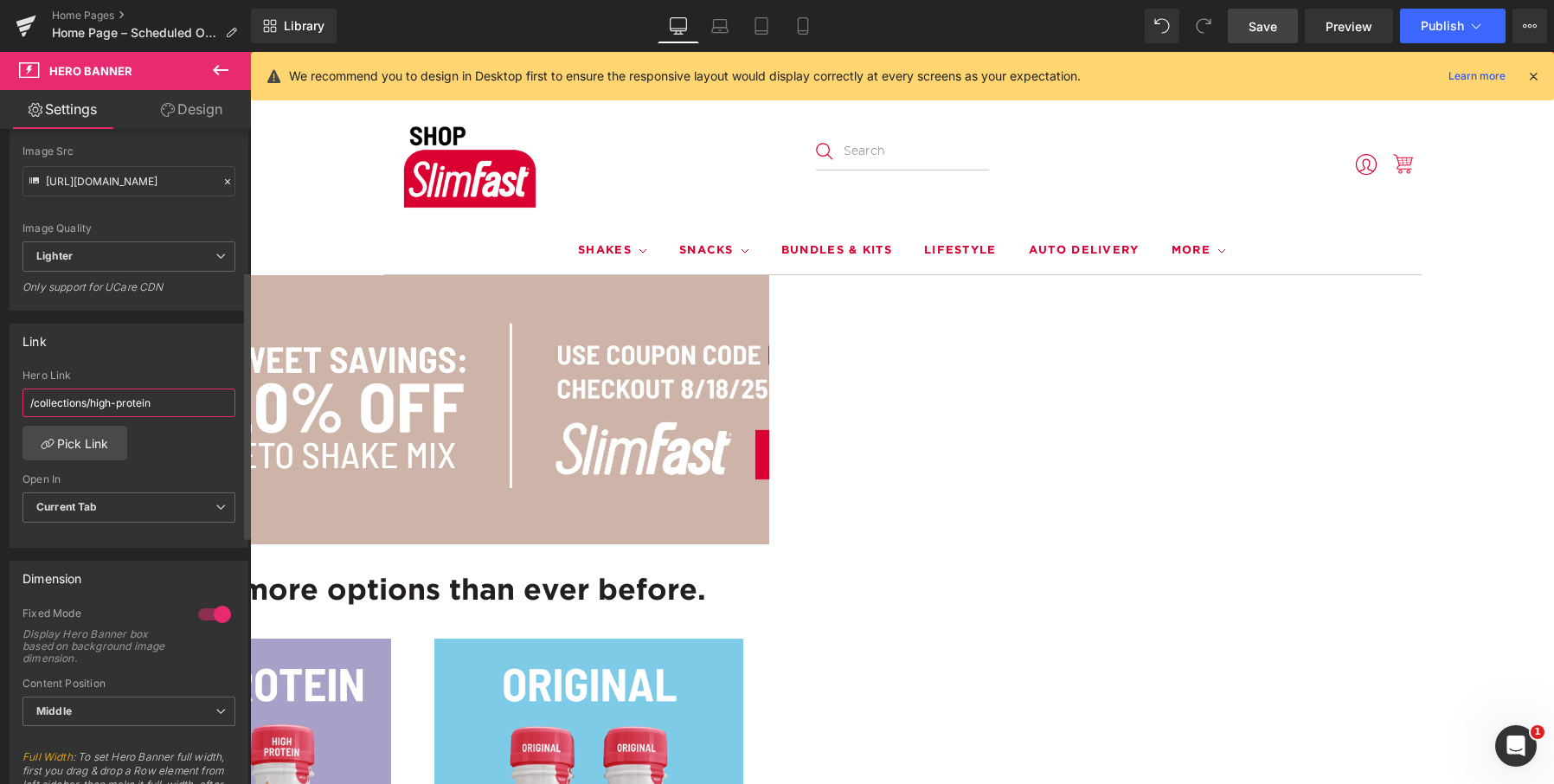
drag, startPoint x: 174, startPoint y: 412, endPoint x: 24, endPoint y: 390, distance: 151.6
click at [24, 390] on input "/collections/high-protein" at bounding box center [129, 403] width 213 height 29
paste input "https://shop.slimfast.com/products/slimfast-keto-shake-mixes"
type input "https://shop.slimfast.com/products/slimfast-keto-shake-mixes"
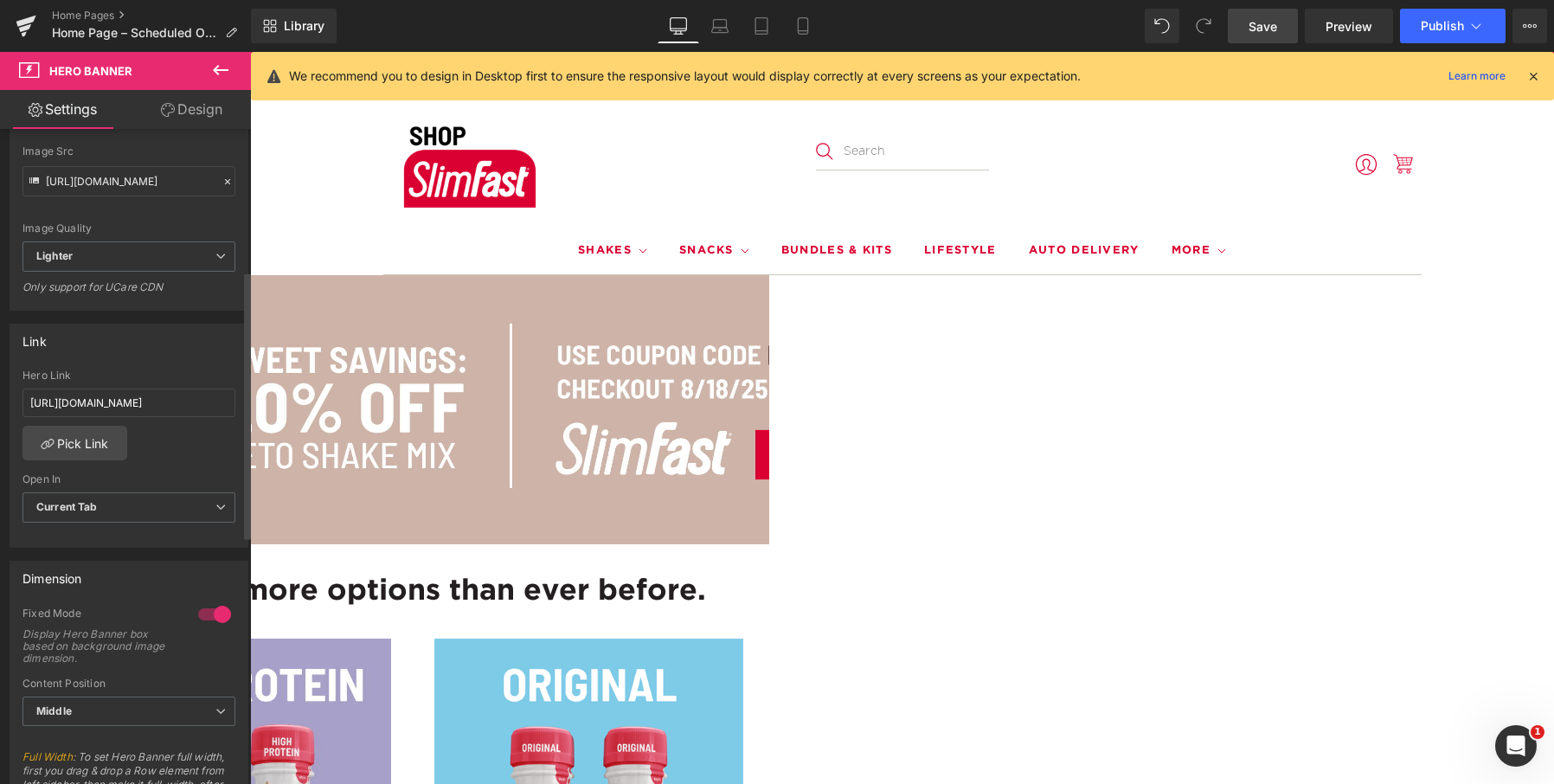
scroll to position [0, 0]
click at [1265, 26] on span "Save" at bounding box center [1263, 26] width 29 height 18
click at [1354, 28] on span "Preview" at bounding box center [1349, 26] width 47 height 18
click at [641, 319] on div at bounding box center [382, 409] width 1304 height 269
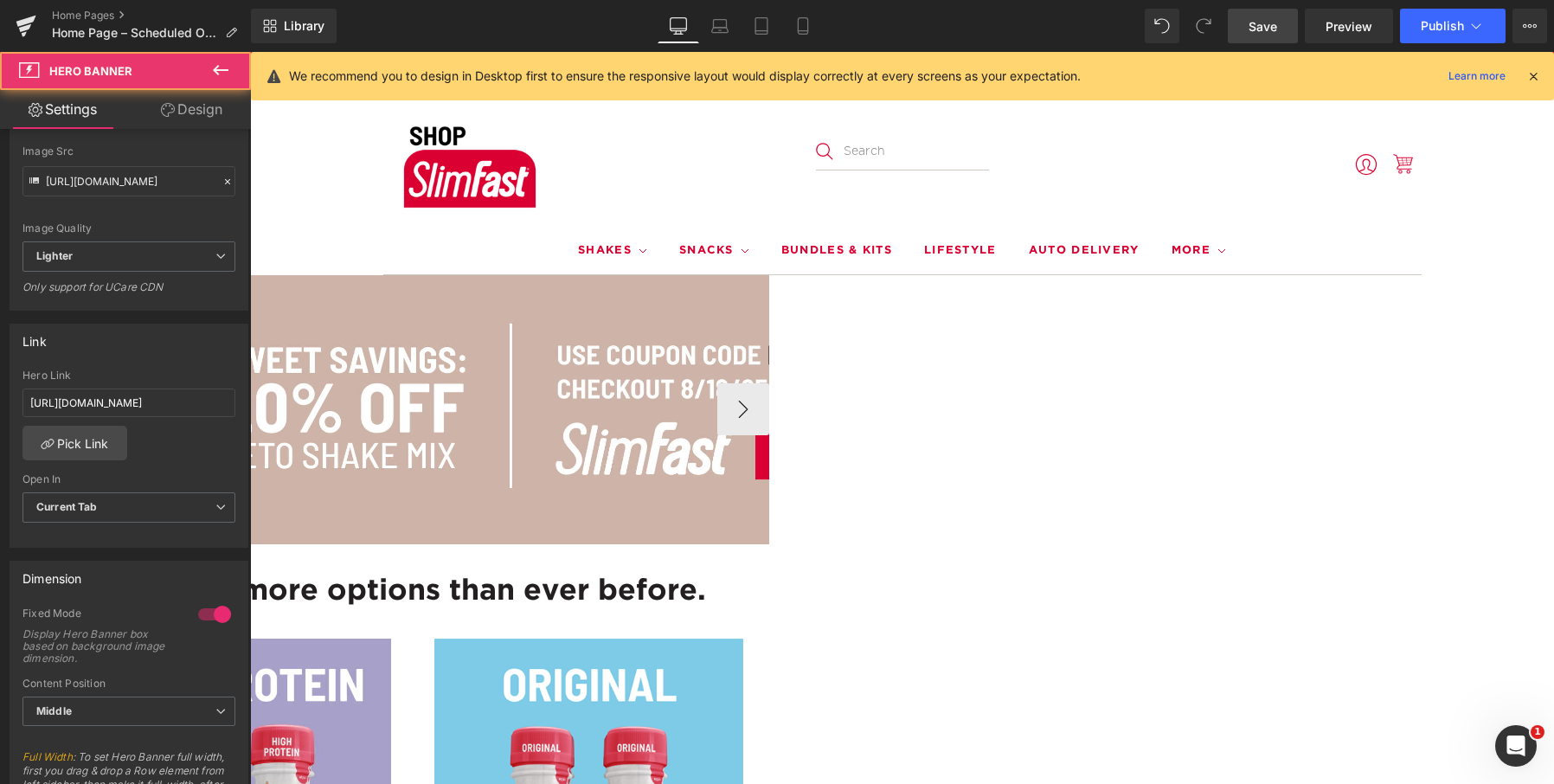
click at [689, 350] on div at bounding box center [382, 409] width 1304 height 269
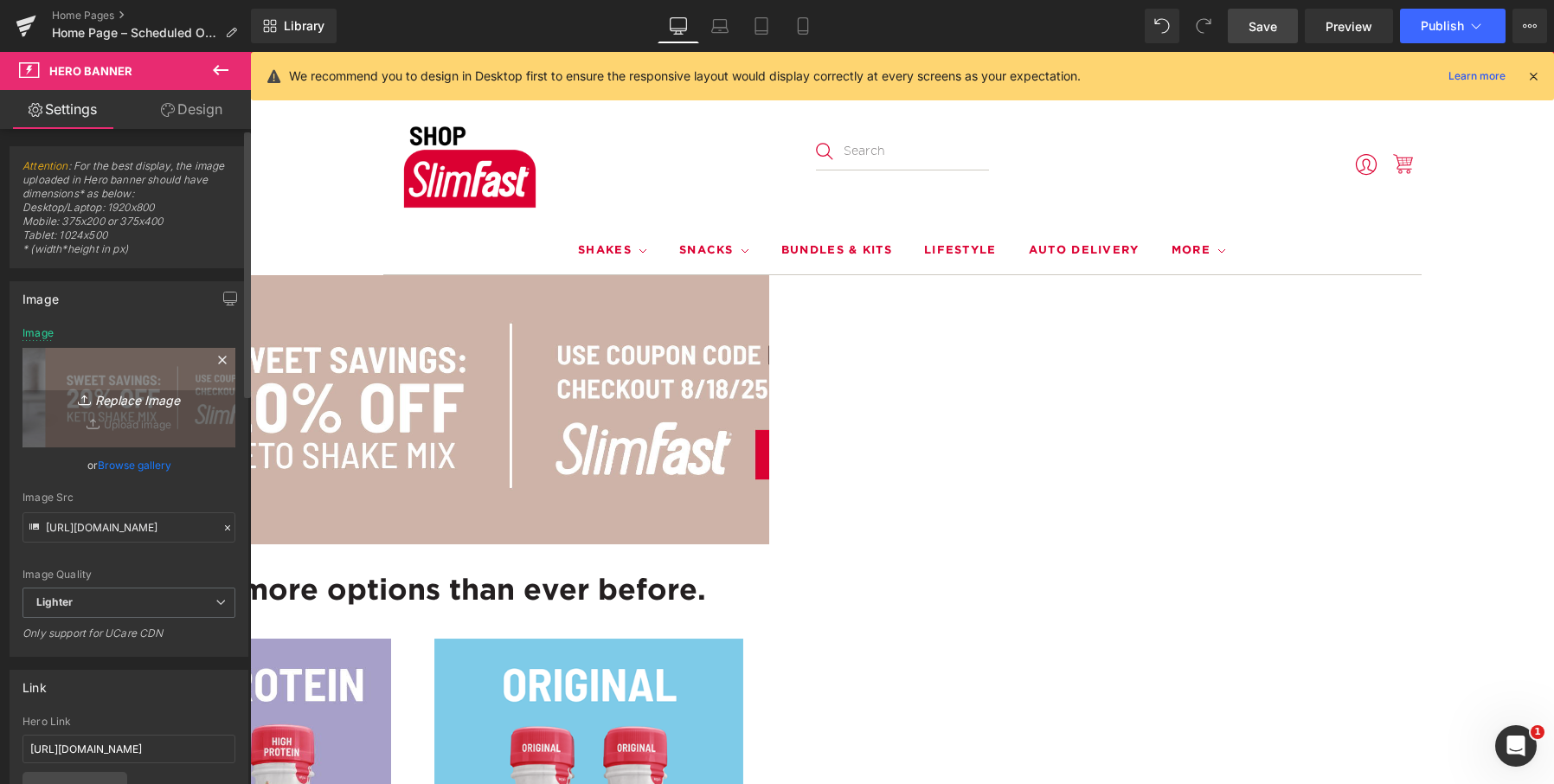
click at [122, 401] on icon "Replace Image" at bounding box center [129, 397] width 138 height 21
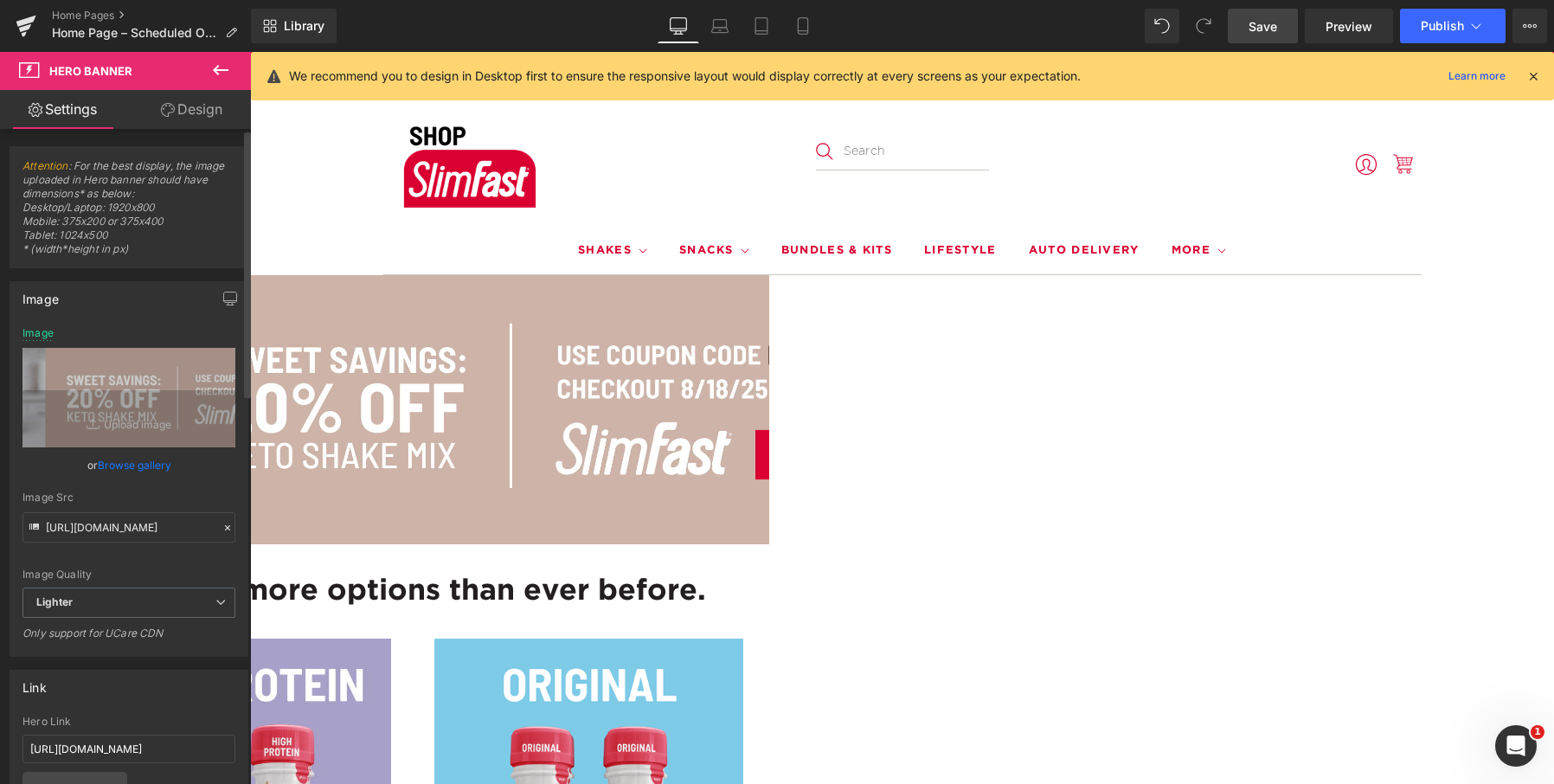
click at [126, 464] on link "Browse gallery" at bounding box center [135, 464] width 74 height 30
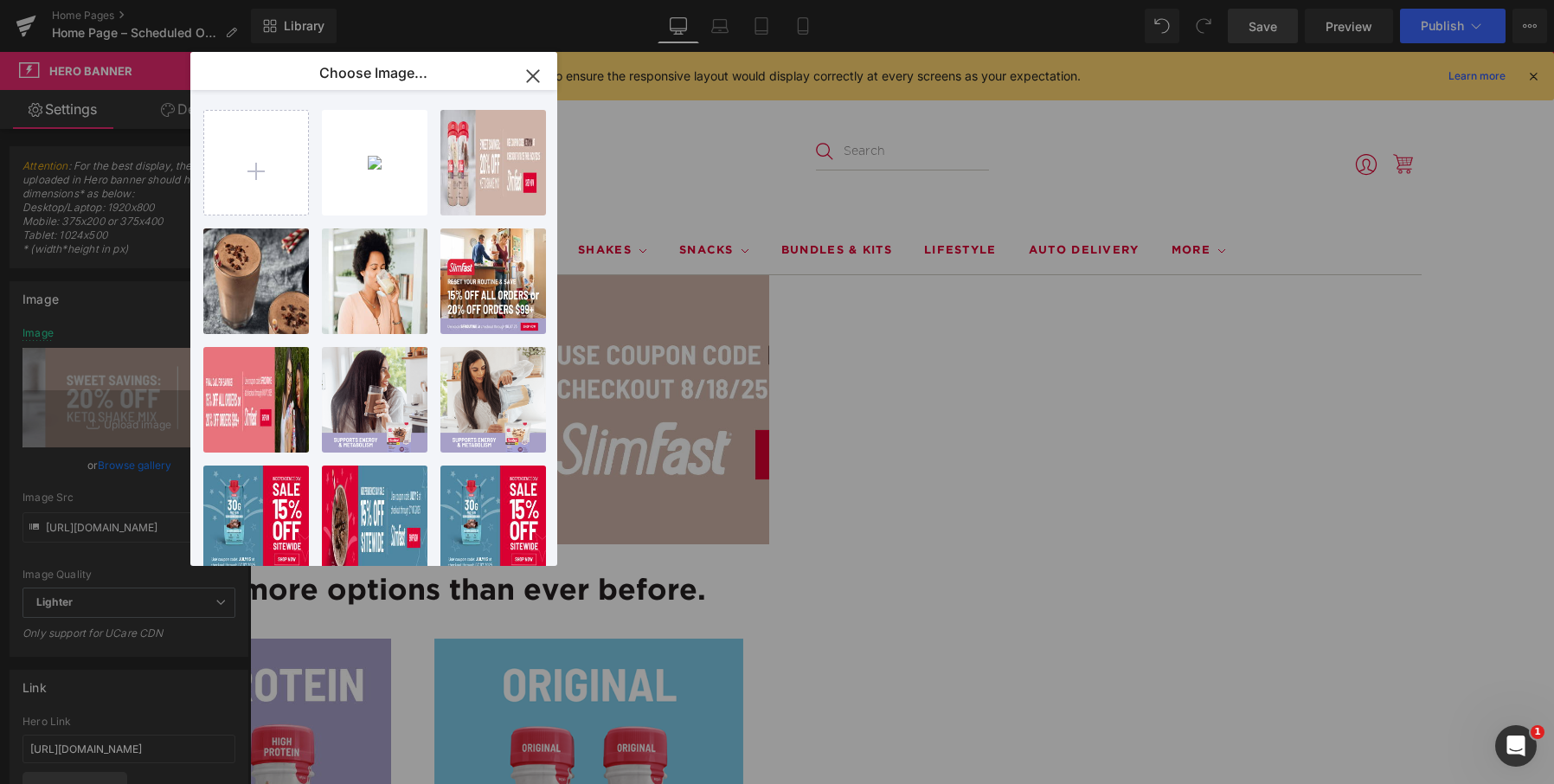
click at [533, 78] on icon "button" at bounding box center [533, 77] width 28 height 28
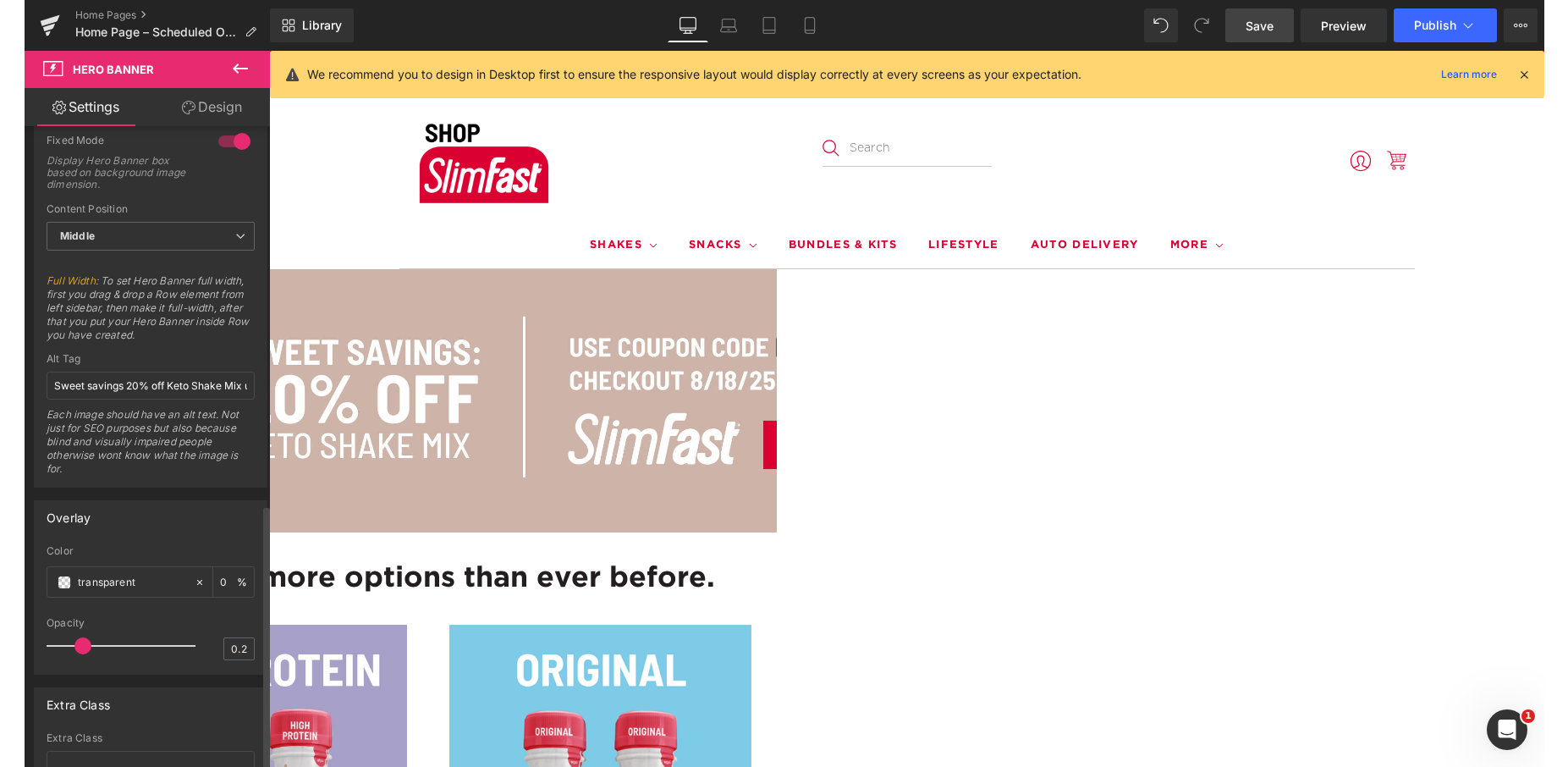
scroll to position [931, 0]
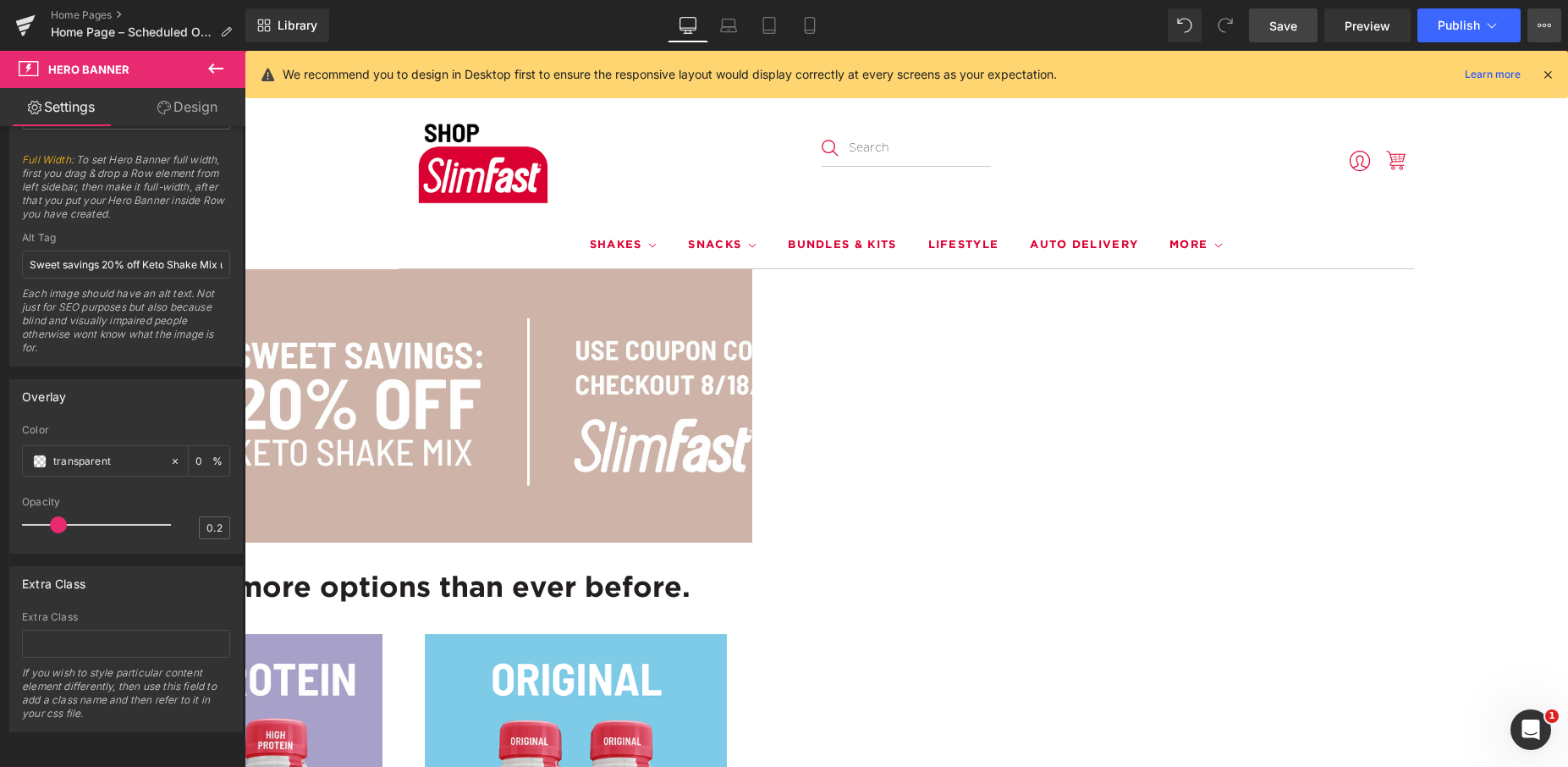
click at [1519, 24] on icon at bounding box center [1544, 25] width 14 height 14
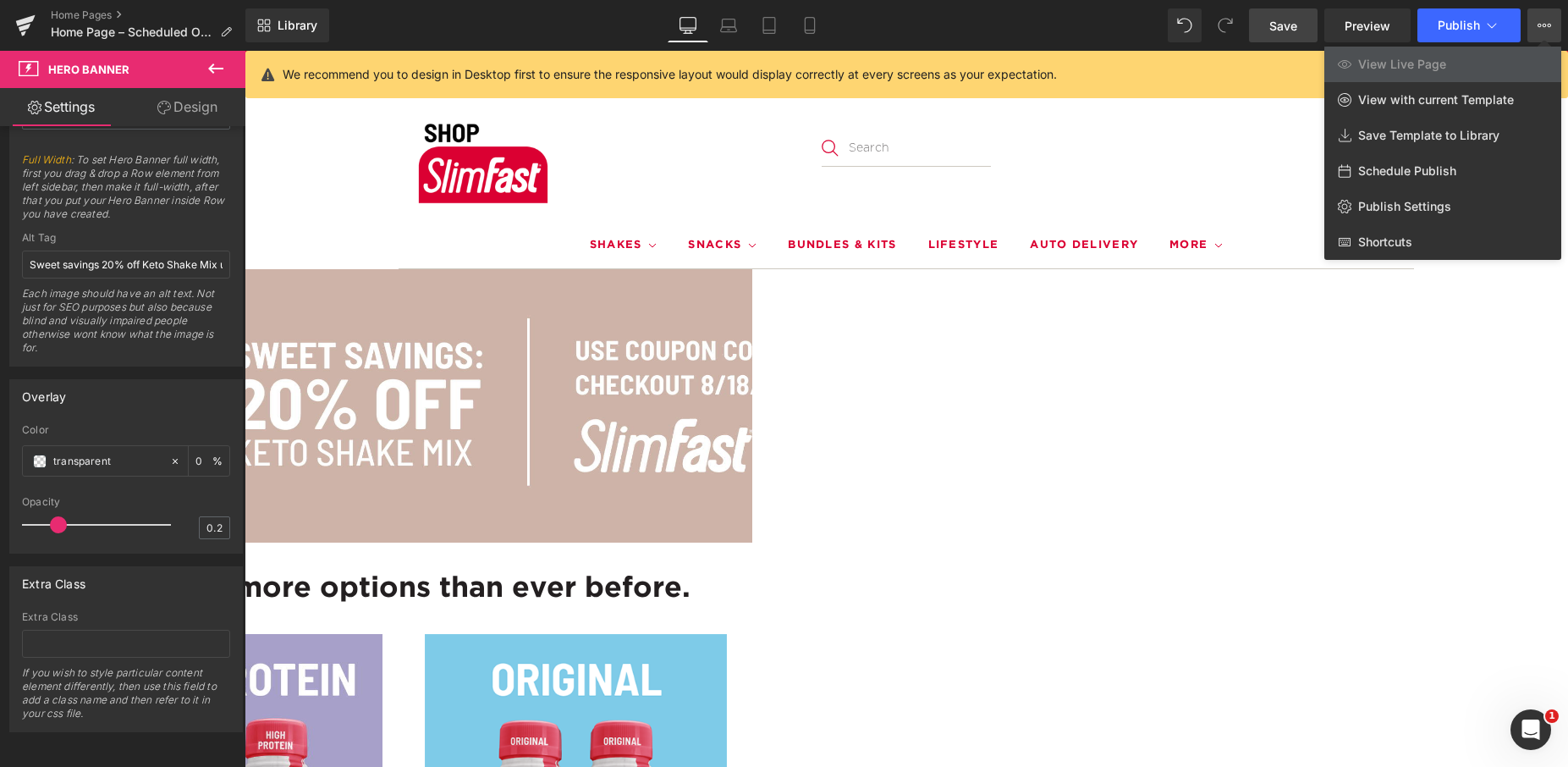
click at [1413, 170] on span "Schedule Publish" at bounding box center [1407, 171] width 98 height 16
select select
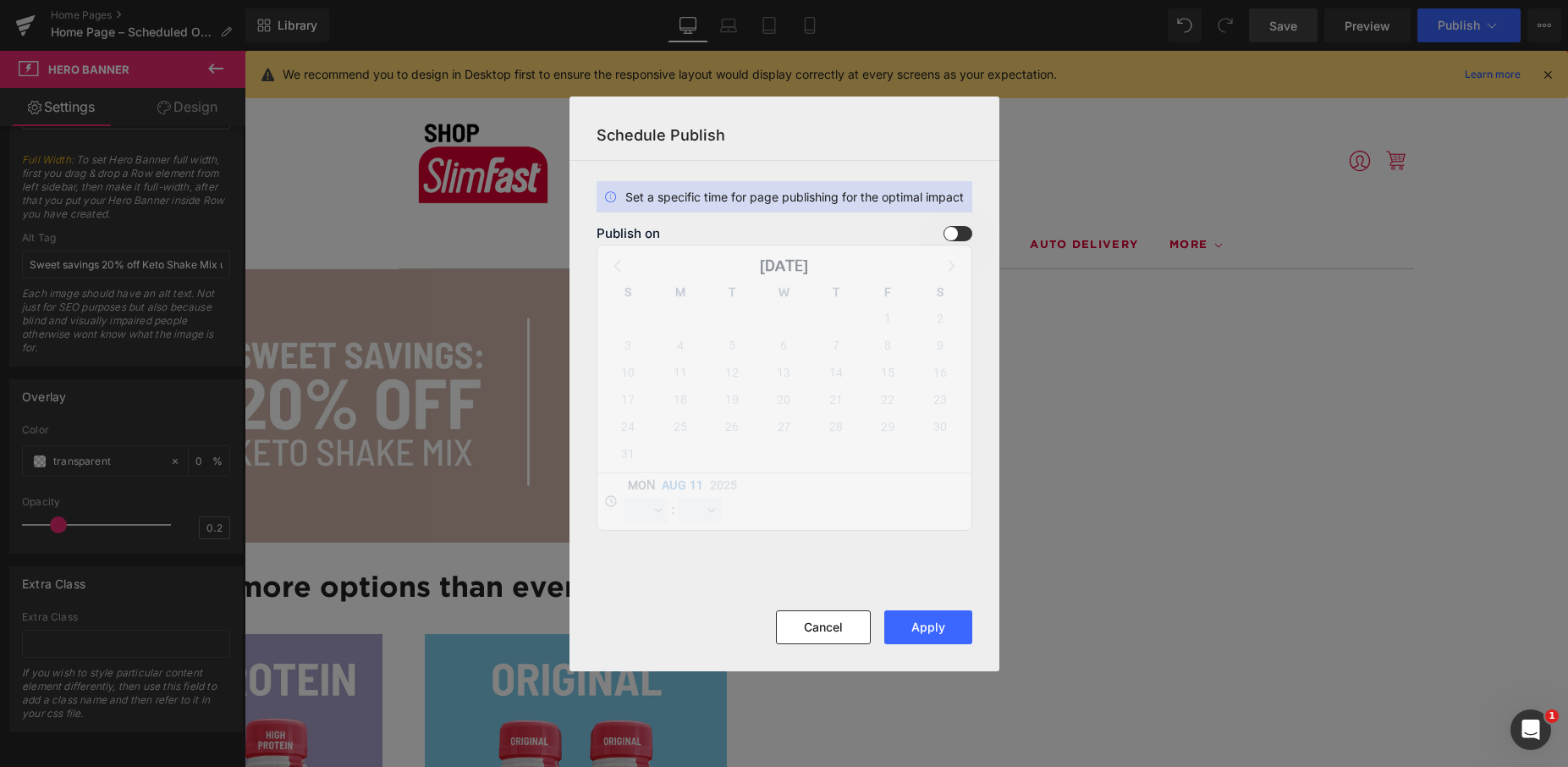
click at [960, 234] on span at bounding box center [957, 233] width 28 height 16
click at [0, 0] on input "checkbox" at bounding box center [0, 0] width 0 height 0
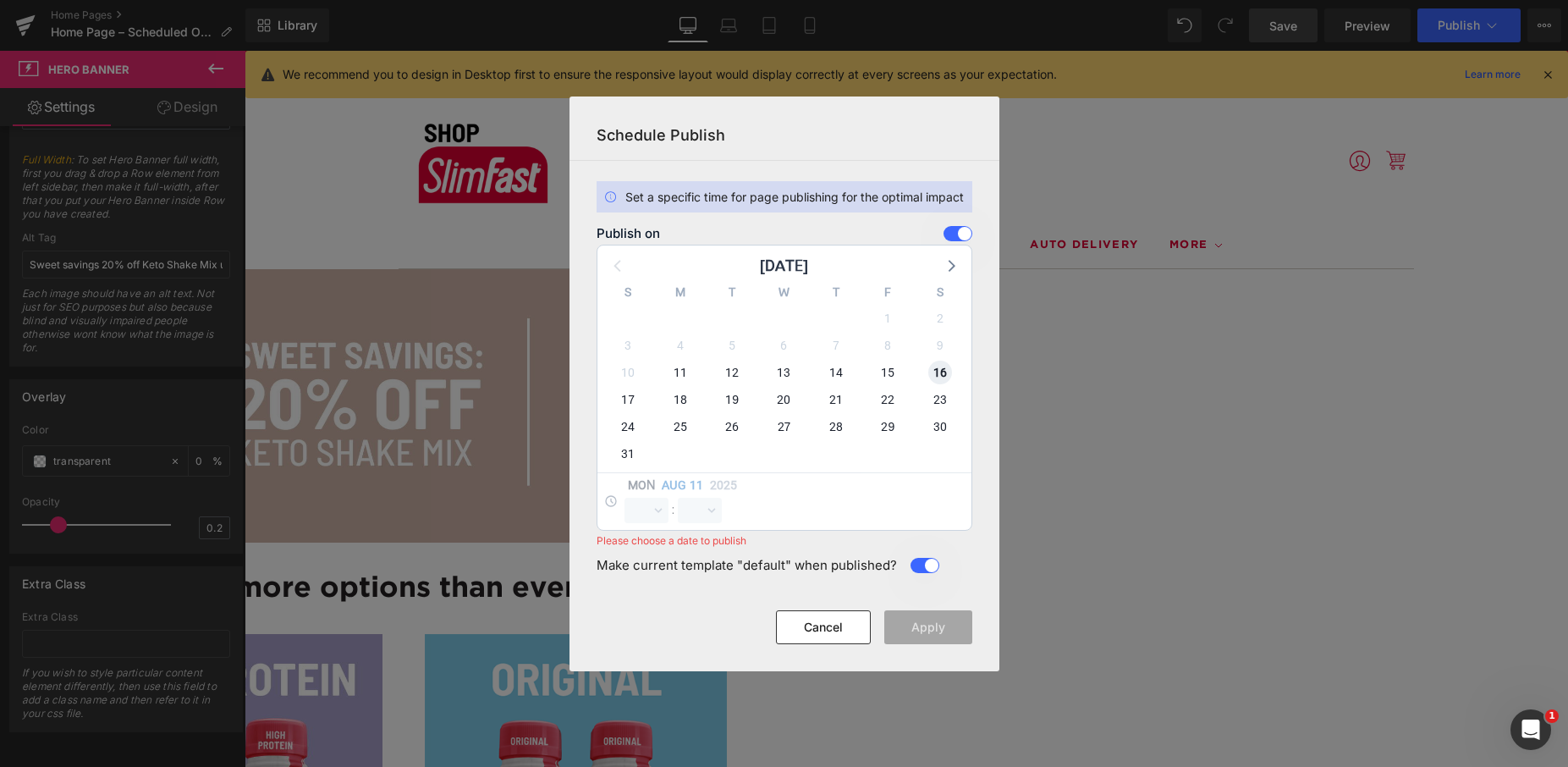
click at [941, 369] on span "16" at bounding box center [940, 372] width 24 height 24
select select "12"
click at [705, 511] on select "00 01 02 03 04 05 06 07 08 09 10 11 12 13 14 15 16 17 18 19 20 21 22 23 24 25 2…" at bounding box center [699, 510] width 44 height 26
click at [677, 497] on select "00 01 02 03 04 05 06 07 08 09 10 11 12 13 14 15 16 17 18 19 20 21 22 23 24 25 2…" at bounding box center [699, 510] width 44 height 26
select select "1"
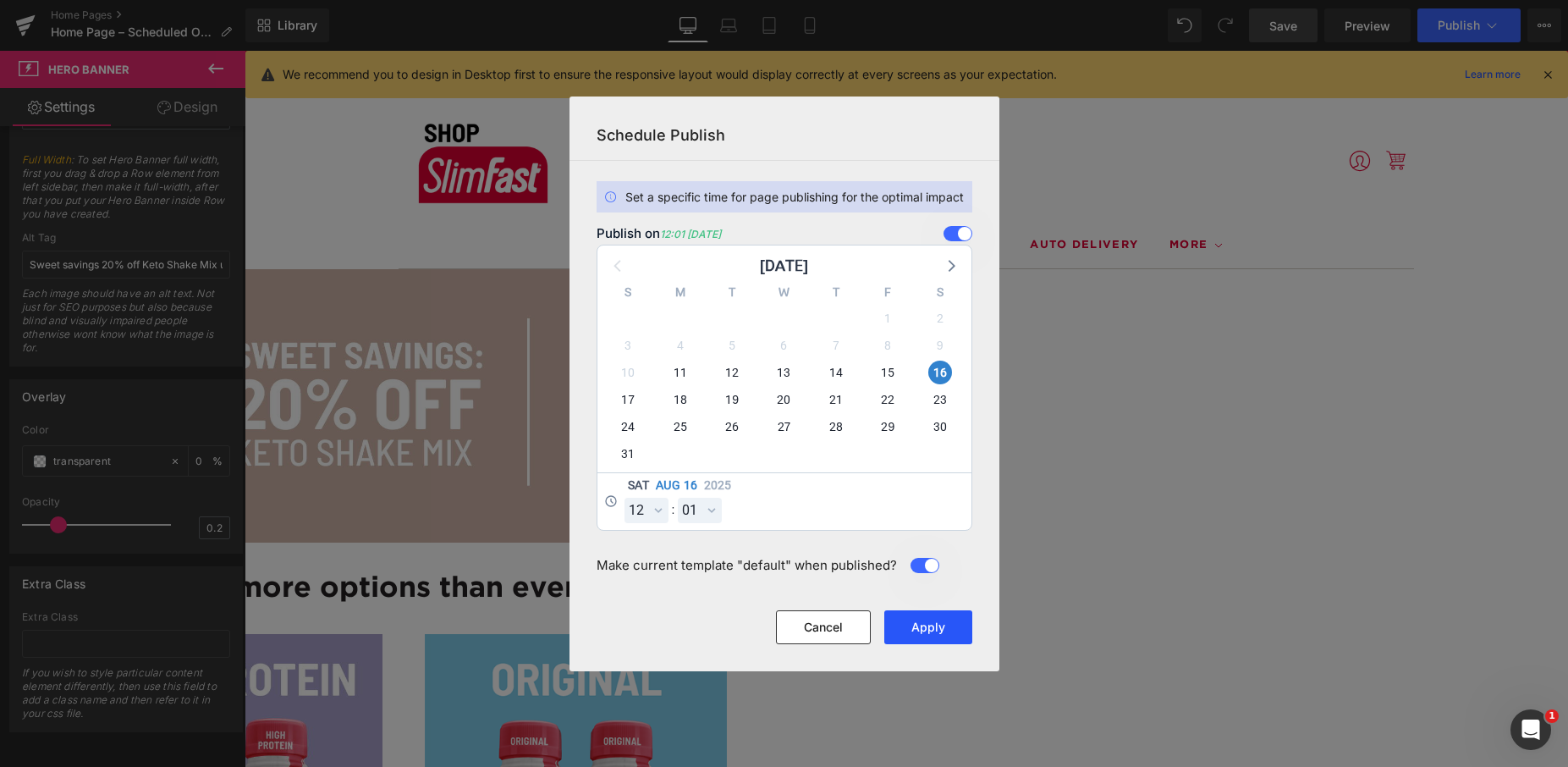
click at [935, 618] on button "Apply" at bounding box center [928, 626] width 88 height 34
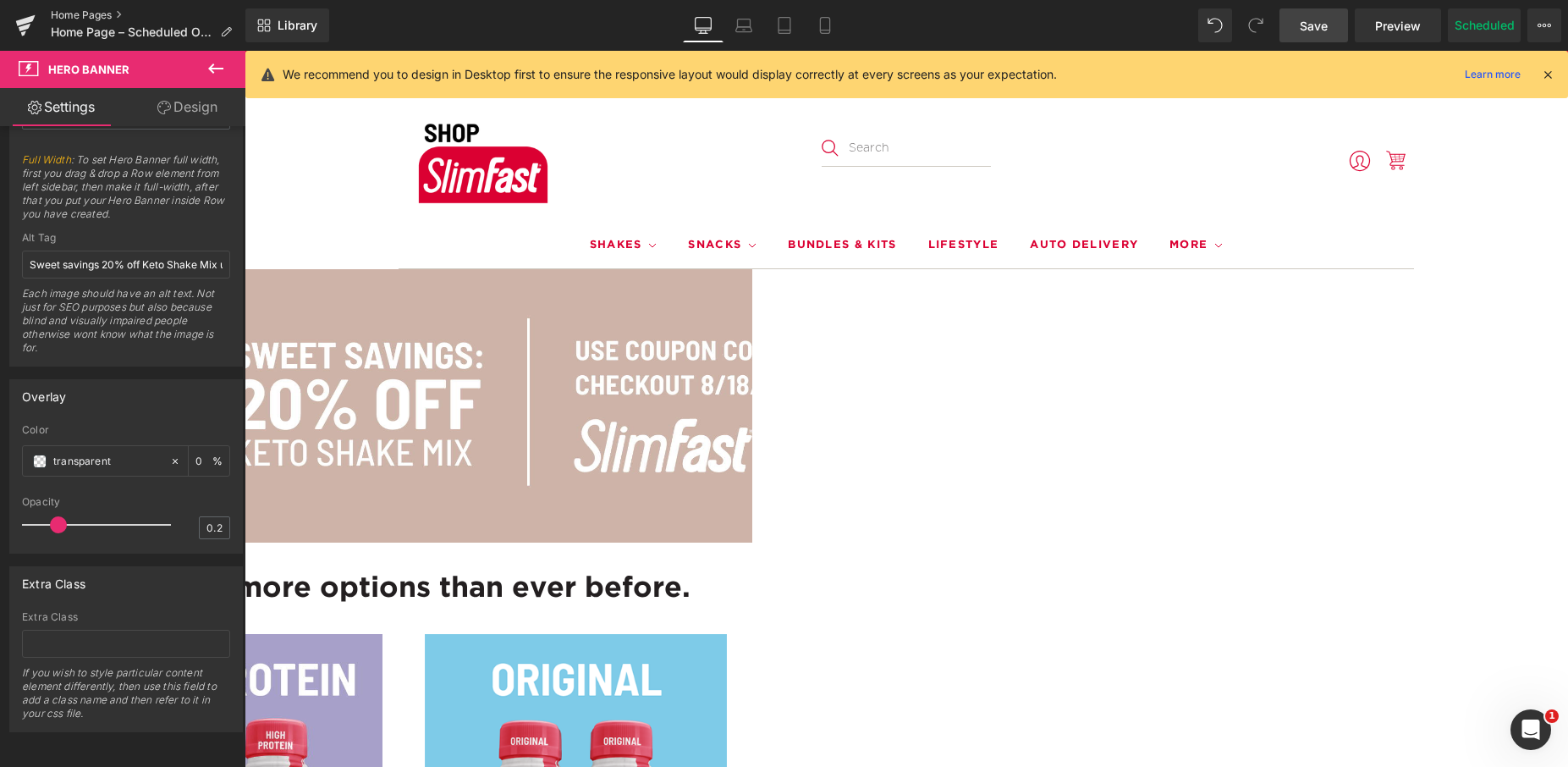
click at [70, 17] on link "Home Pages" at bounding box center [148, 15] width 195 height 14
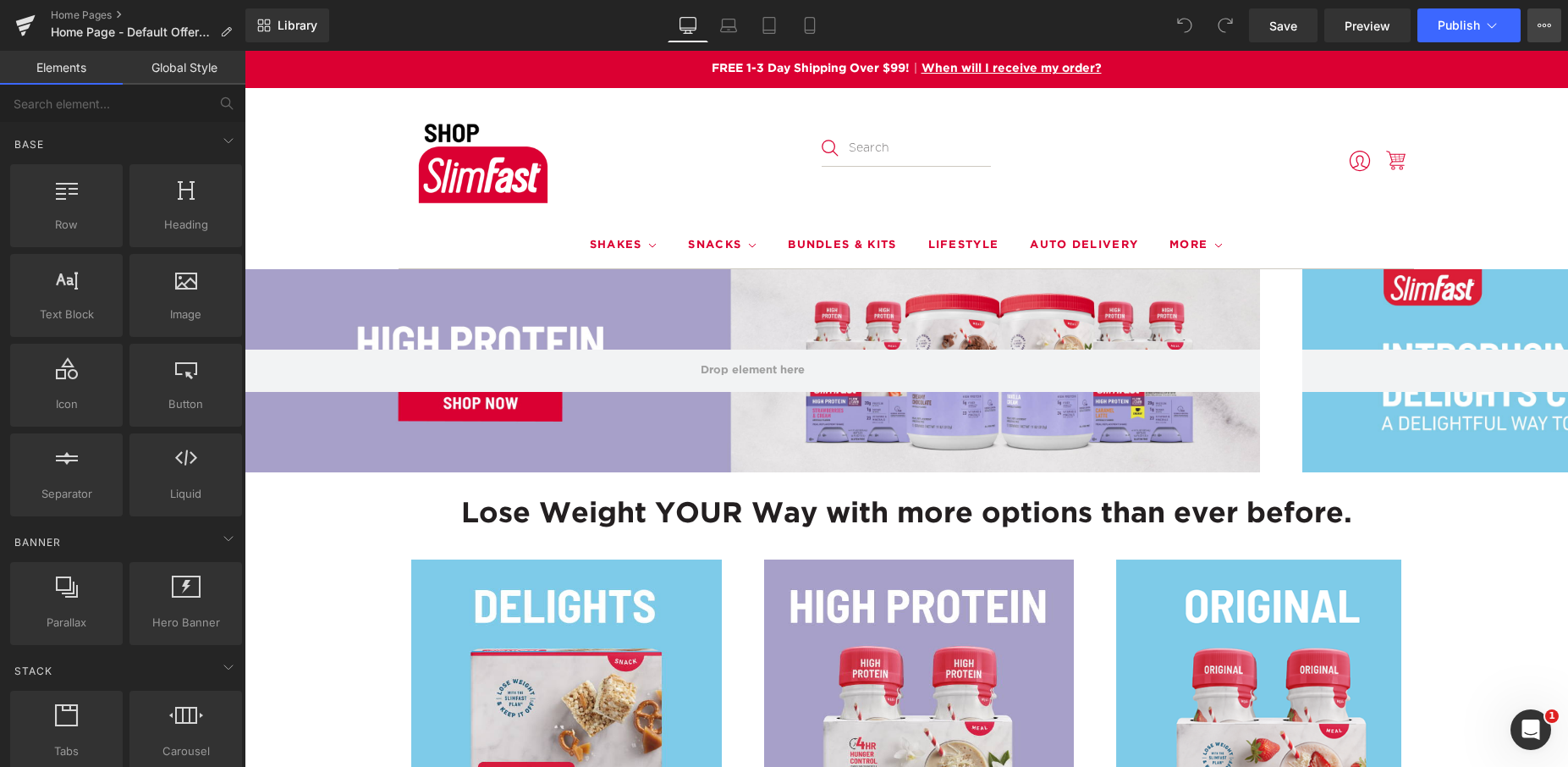
click at [1543, 26] on icon at bounding box center [1544, 25] width 14 height 14
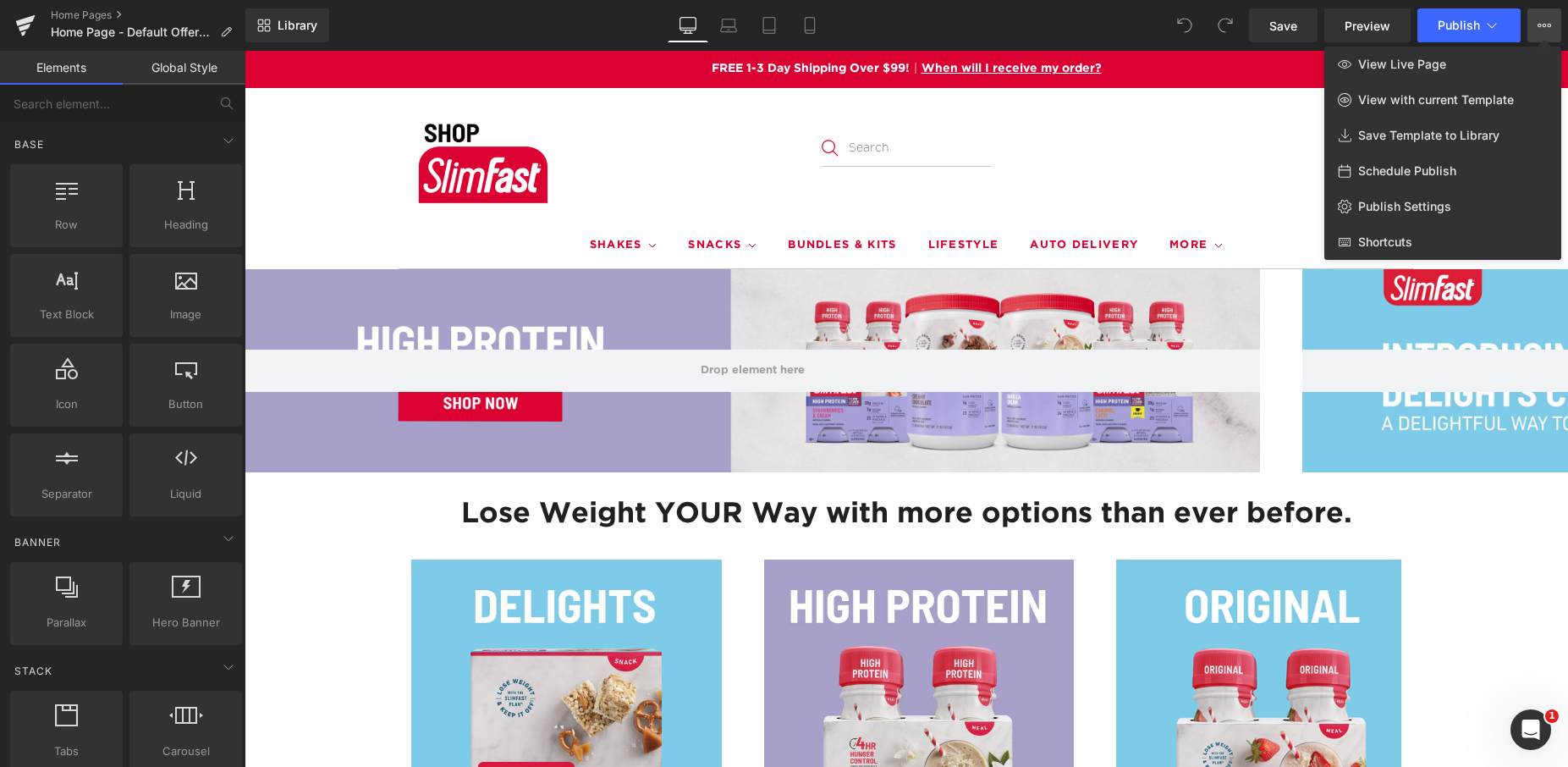
click at [1431, 162] on div "Schedule Publish" at bounding box center [1443, 171] width 237 height 36
select select
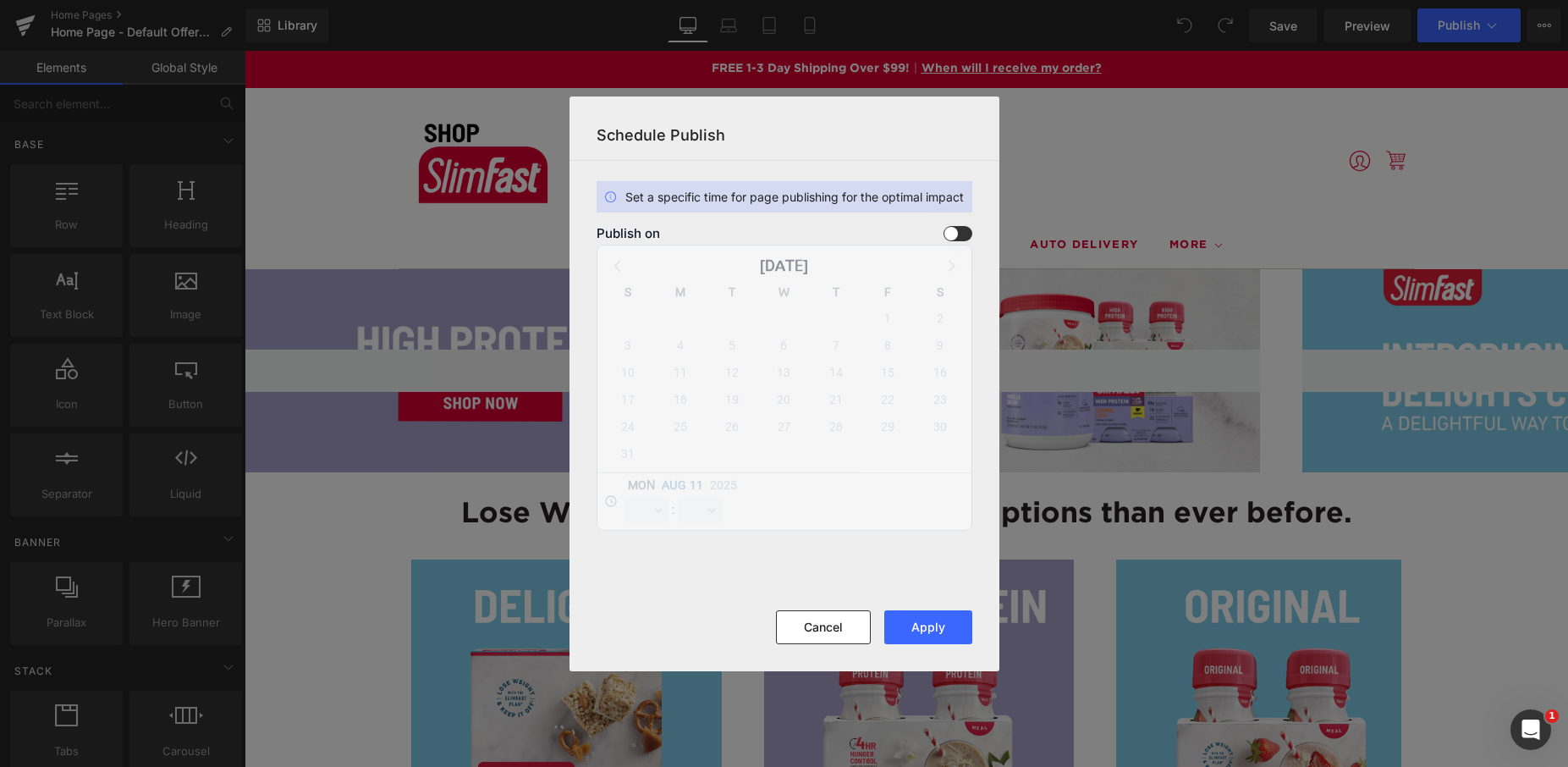
click at [948, 233] on span at bounding box center [957, 233] width 28 height 16
click at [0, 0] on input "checkbox" at bounding box center [0, 0] width 0 height 0
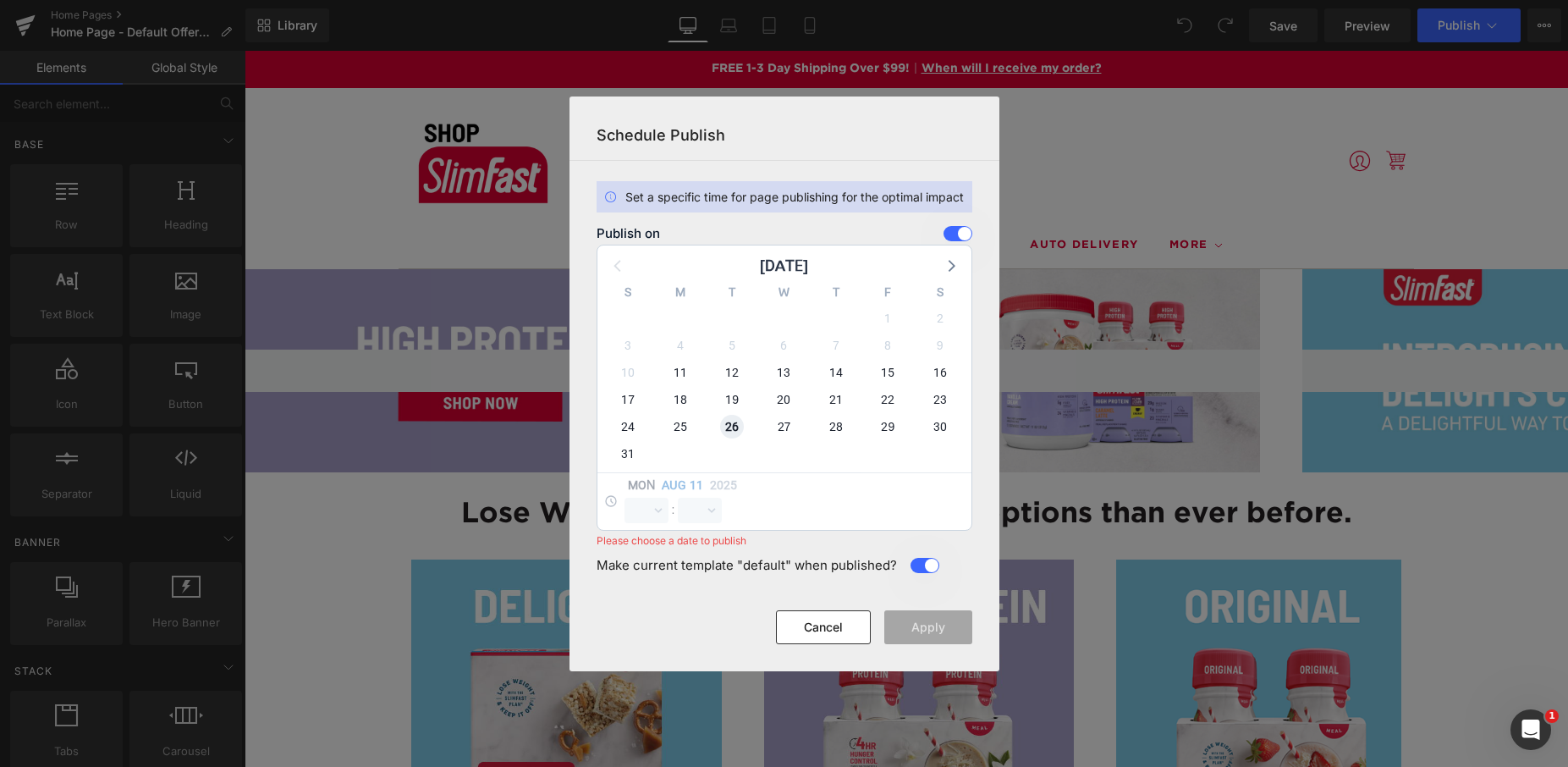
click at [735, 424] on span "26" at bounding box center [732, 427] width 24 height 24
select select "12"
select select "19"
click at [654, 506] on select "00 01 02 03 04 05 06 07 08 09 10 11 12 13 14 15 16 17 18 19 20 21 22 23" at bounding box center [646, 510] width 44 height 26
click at [624, 497] on select "00 01 02 03 04 05 06 07 08 09 10 11 12 13 14 15 16 17 18 19 20 21 22 23" at bounding box center [646, 510] width 44 height 26
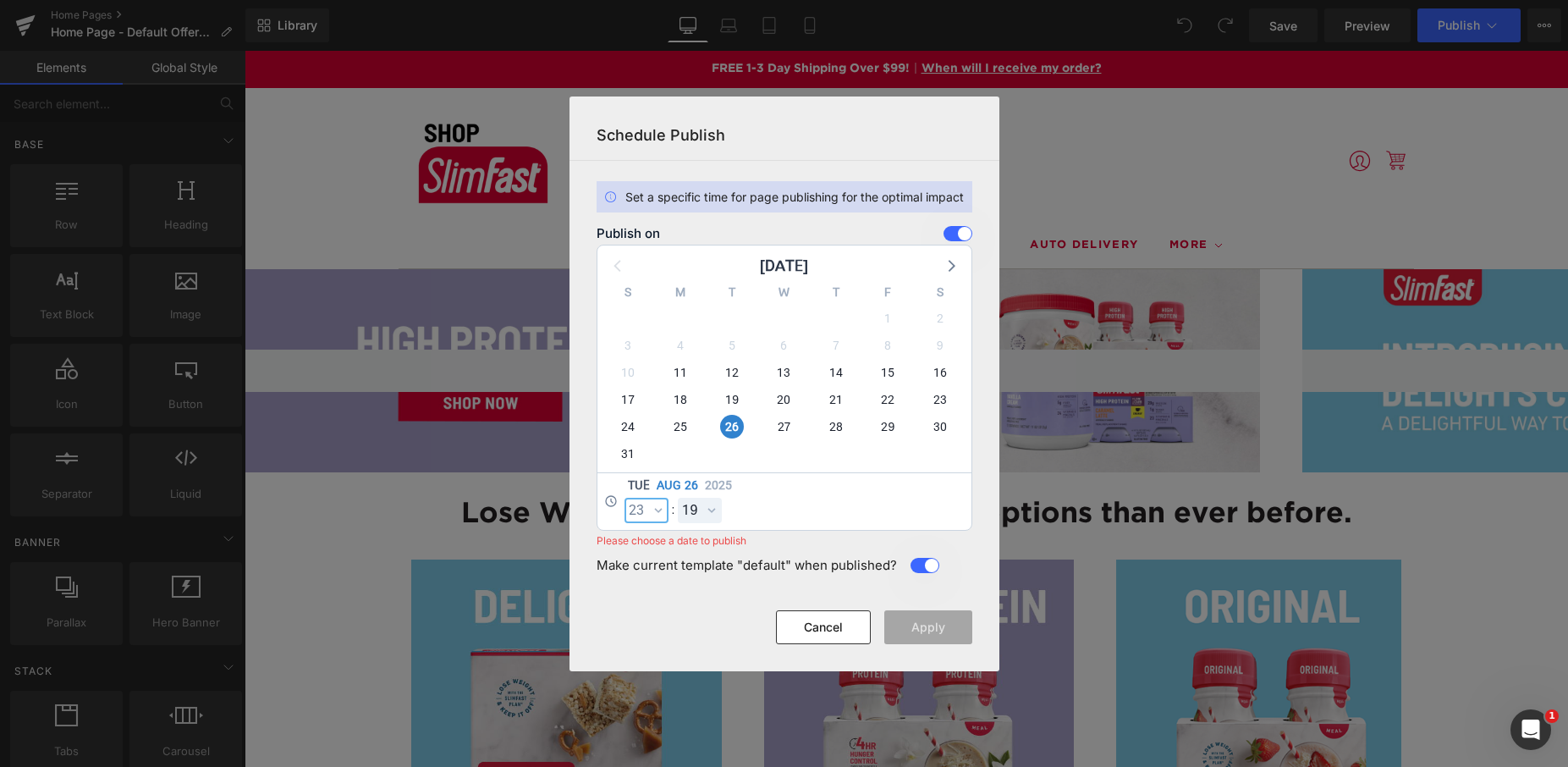
select select "23"
click at [710, 514] on select "00 01 02 03 04 05 06 07 08 09 10 11 12 13 14 15 16 17 18 19 20 21 22 23 24 25 2…" at bounding box center [699, 510] width 44 height 26
click at [677, 497] on select "00 01 02 03 04 05 06 07 08 09 10 11 12 13 14 15 16 17 18 19 20 21 22 23 24 25 2…" at bounding box center [699, 510] width 44 height 26
select select "59"
click at [924, 631] on button "Apply" at bounding box center [928, 626] width 88 height 34
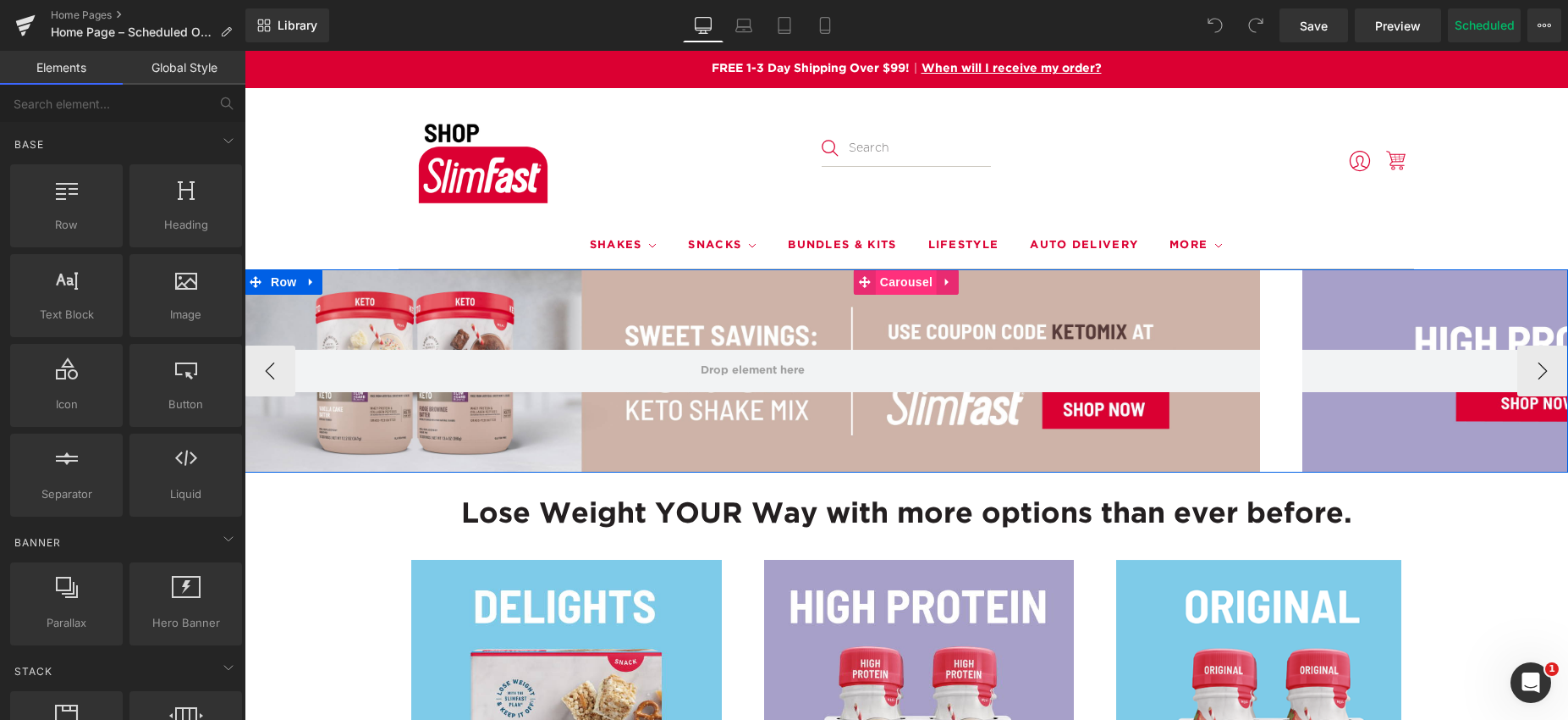
click at [892, 281] on span "Carousel" at bounding box center [906, 282] width 61 height 26
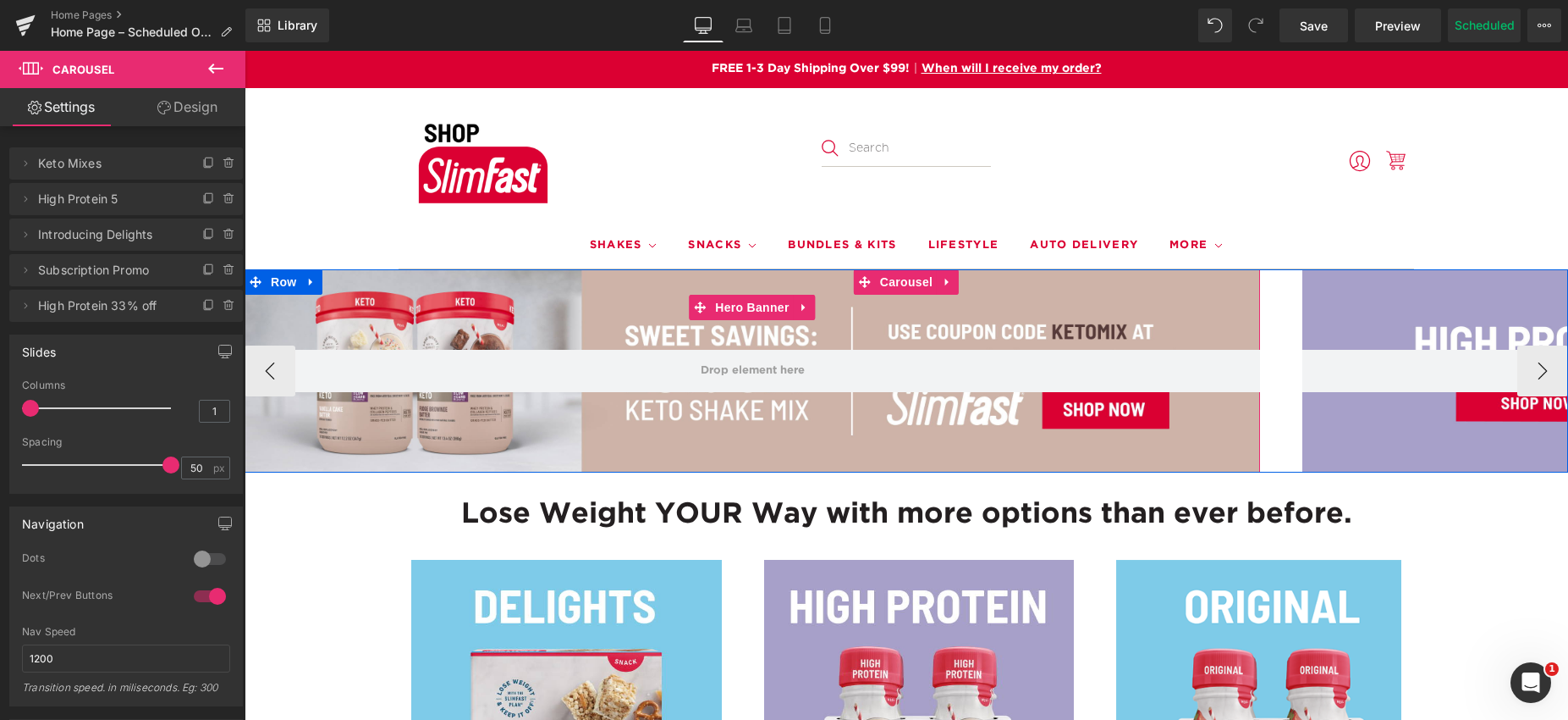
click at [518, 318] on div at bounding box center [752, 371] width 1016 height 203
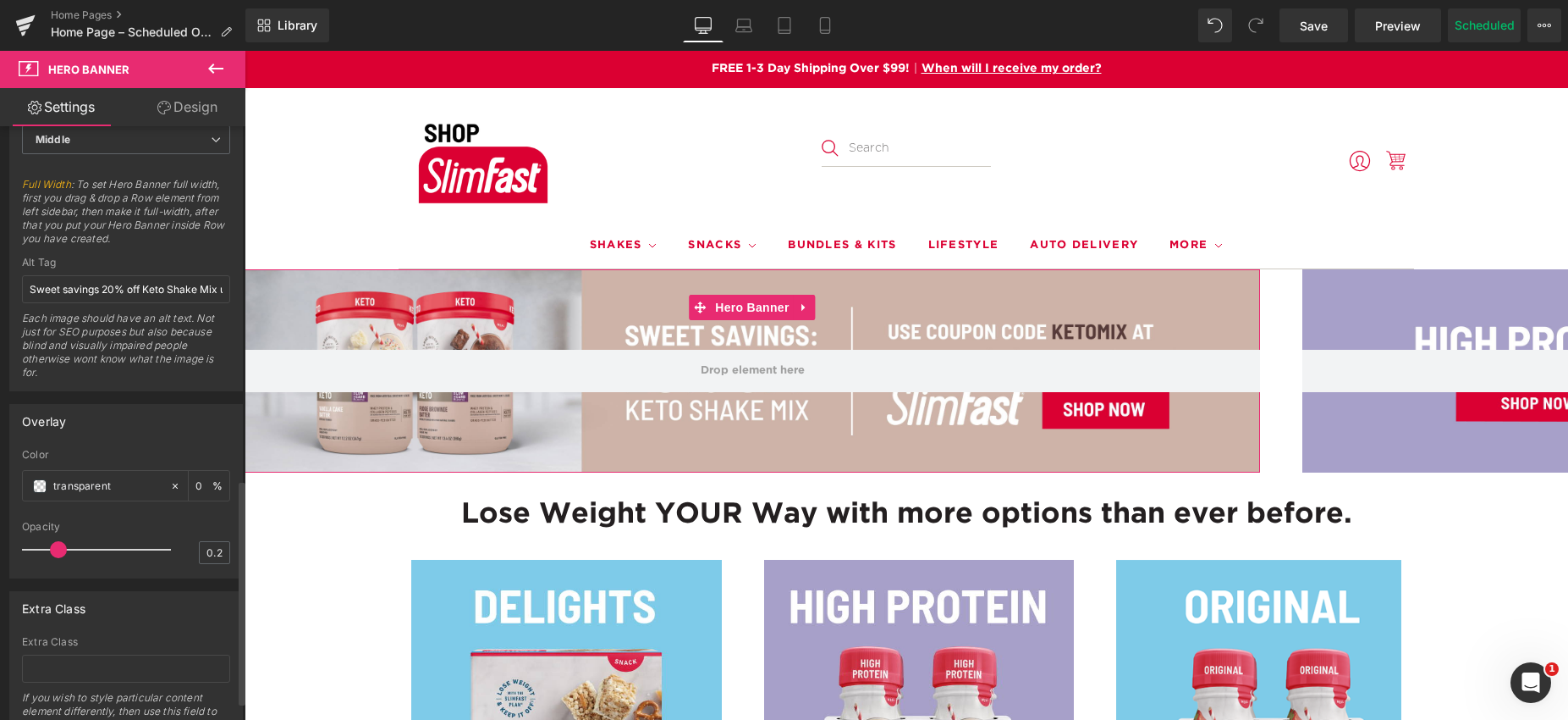
scroll to position [931, 0]
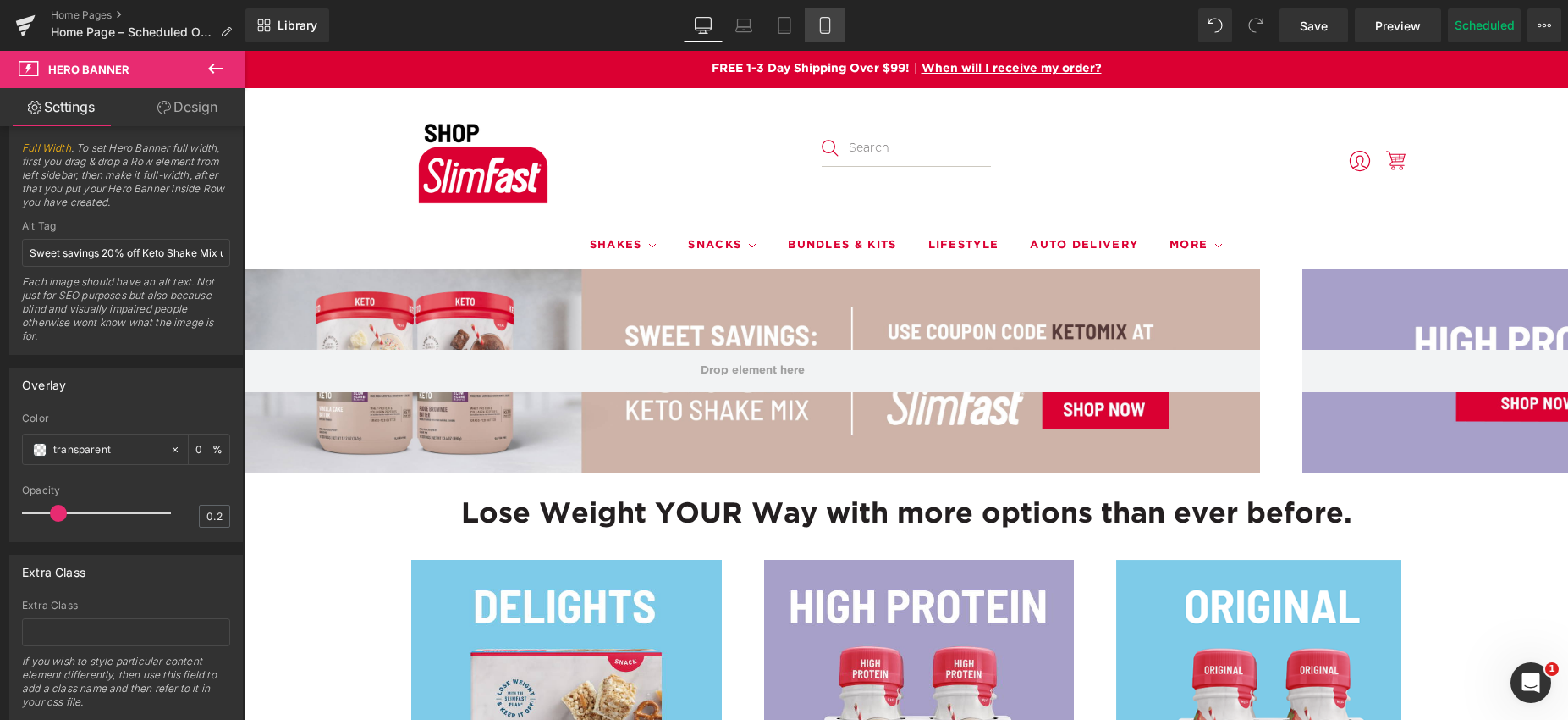
click at [828, 21] on icon at bounding box center [825, 26] width 17 height 17
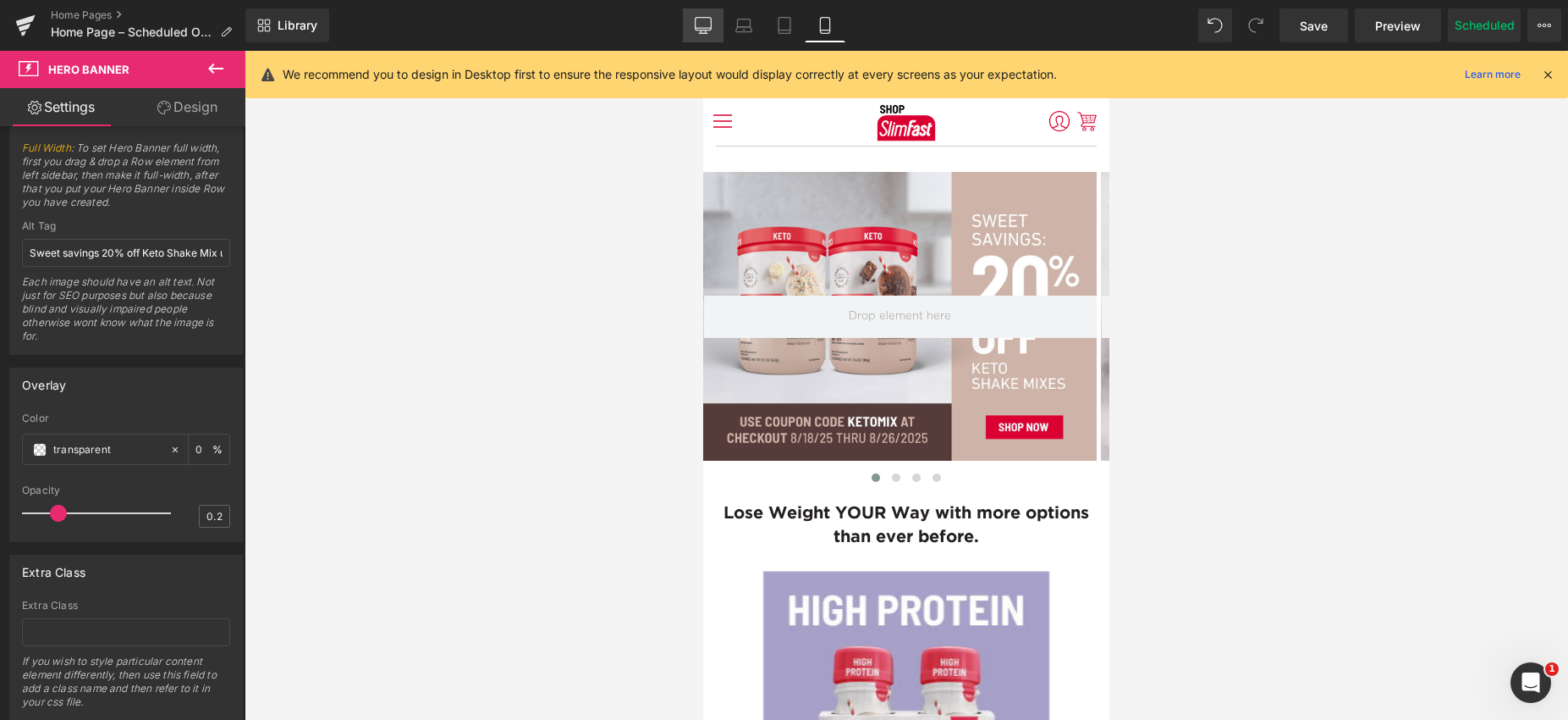
click at [700, 20] on icon at bounding box center [703, 26] width 17 height 17
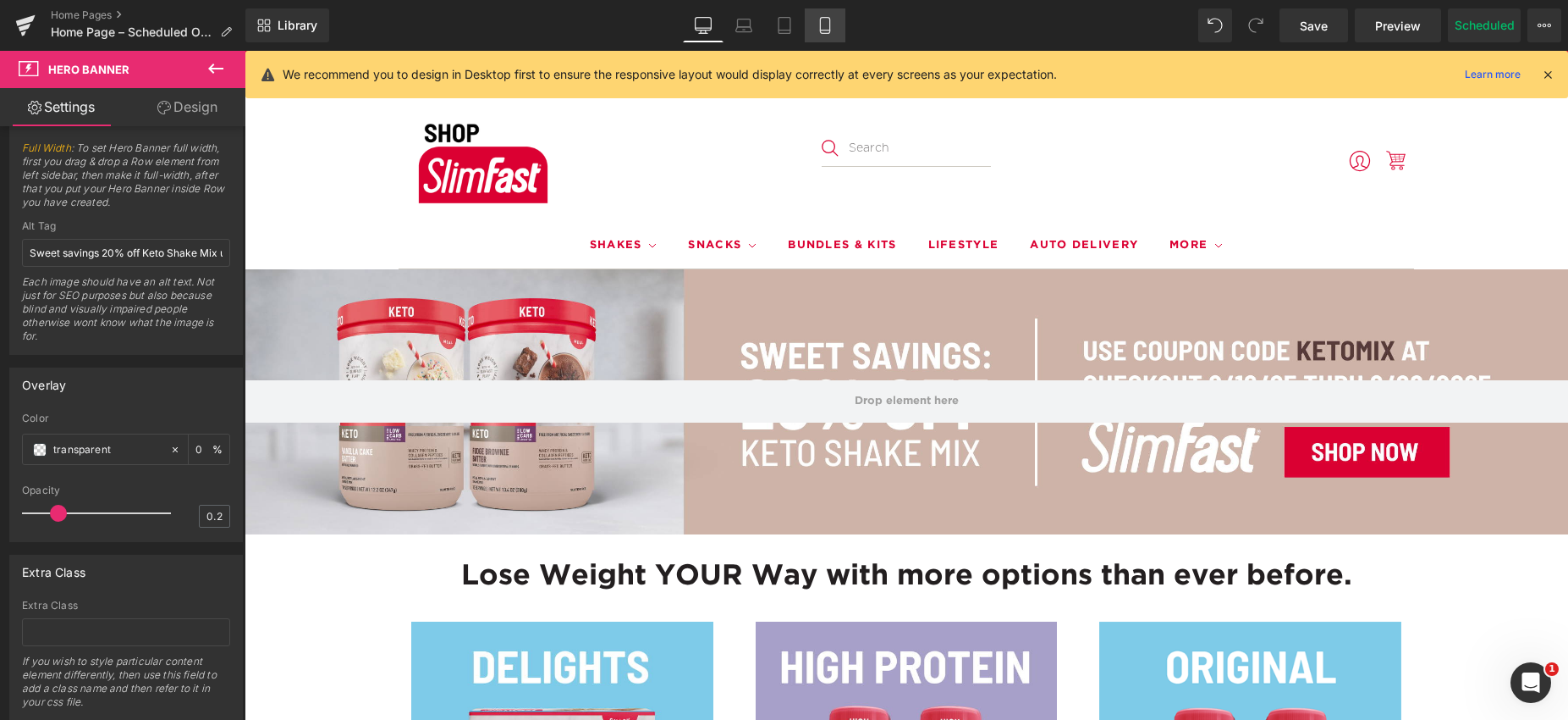
click at [828, 22] on icon at bounding box center [825, 26] width 17 height 17
type input "https://ucarecdn.com/998106f3-b327-4e4d-9e02-cc1fcfee7828/-/format/auto/-/previ…"
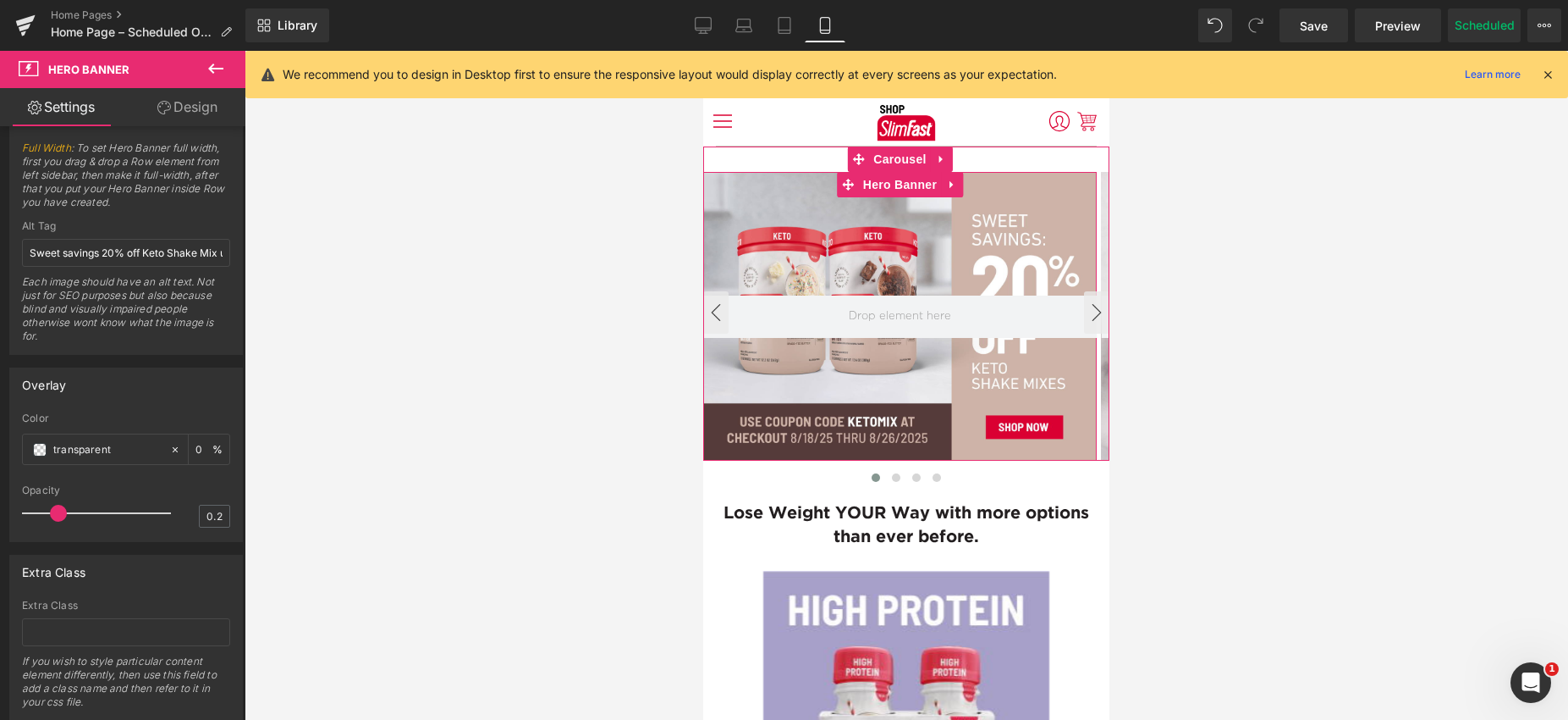
click at [880, 245] on div at bounding box center [900, 317] width 393 height 289
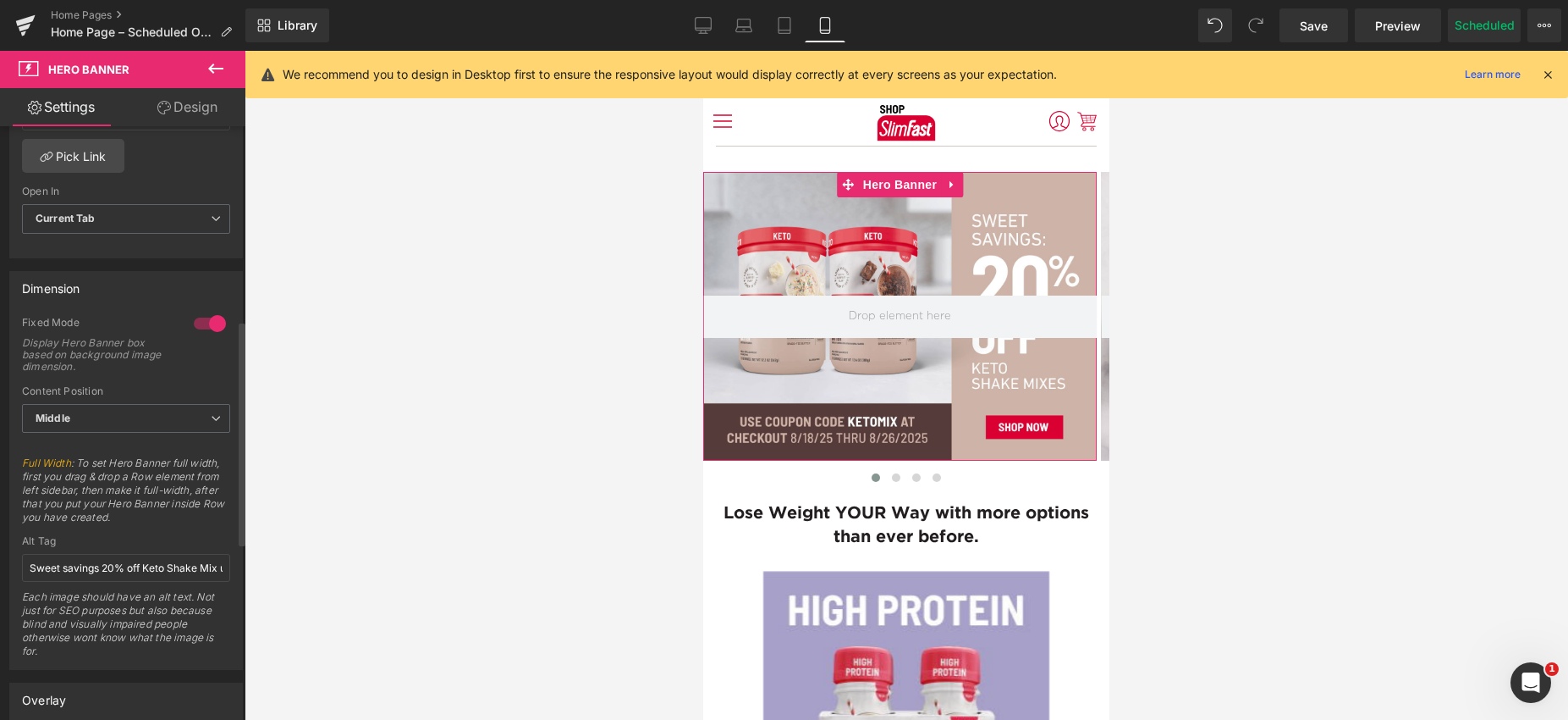
scroll to position [677, 0]
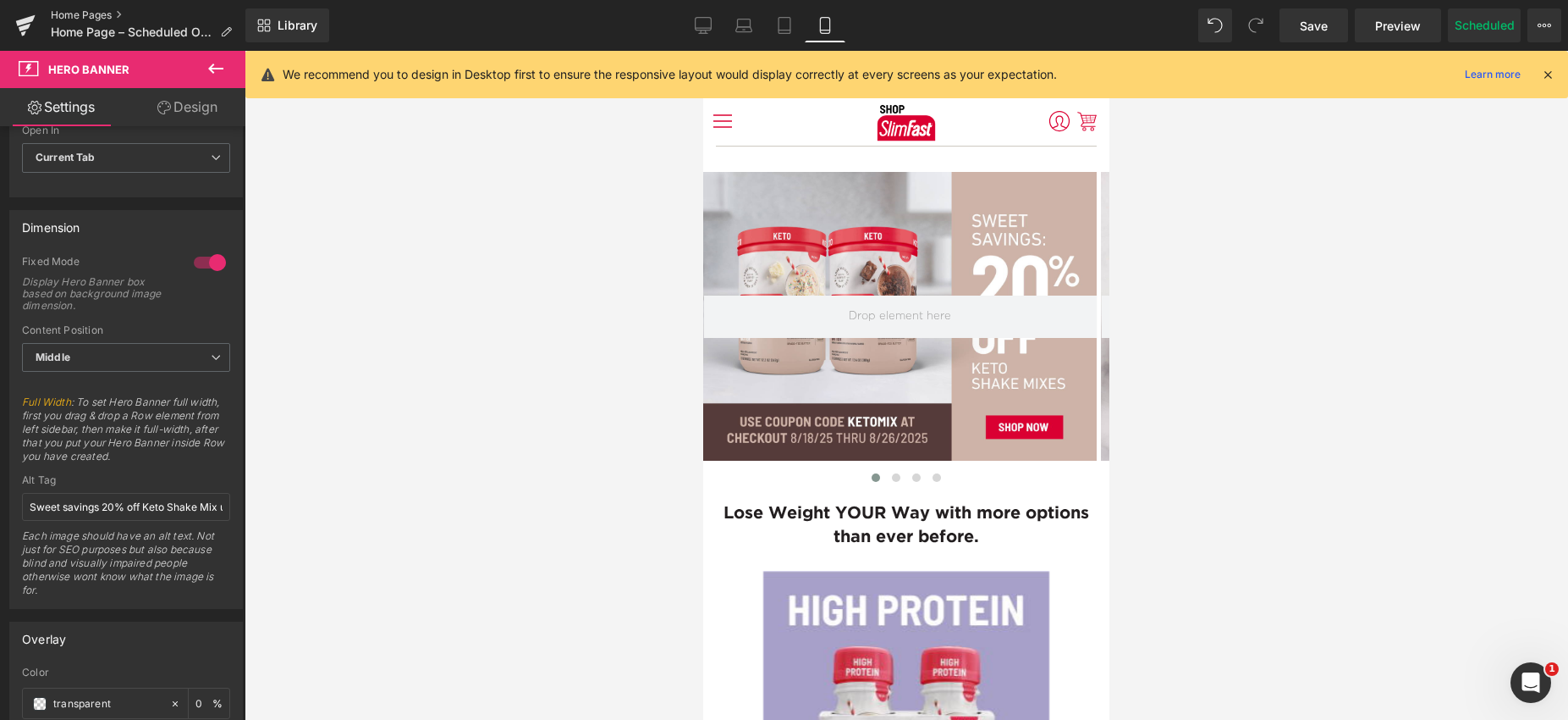
click at [89, 10] on link "Home Pages" at bounding box center [148, 15] width 195 height 14
